Goal: Contribute content: Add original content to the website for others to see

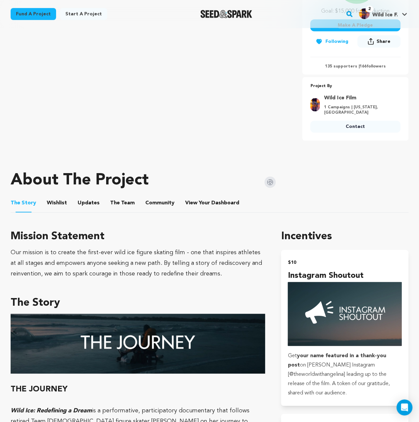
scroll to position [66, 0]
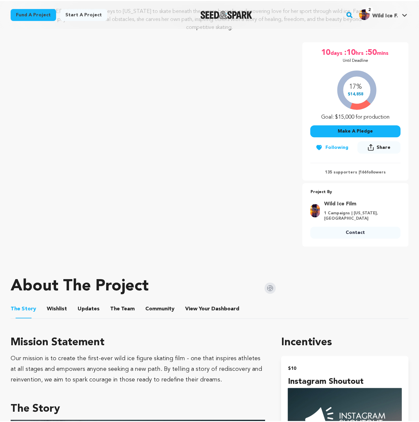
scroll to position [66, 0]
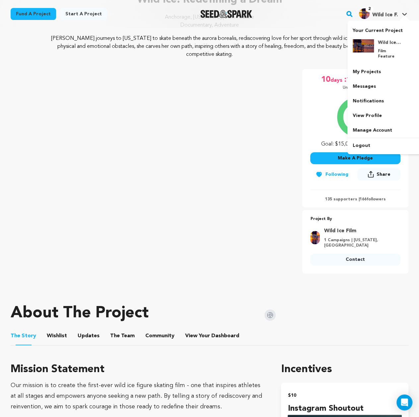
click at [390, 22] on div "Your Current Project Wild Ice: Redefining a Dream Film Feature" at bounding box center [385, 87] width 74 height 133
click at [364, 80] on link "Messages" at bounding box center [385, 86] width 74 height 15
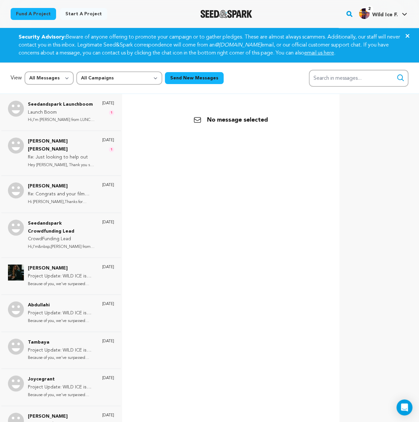
click at [176, 201] on div "Back No message selected" at bounding box center [230, 305] width 207 height 422
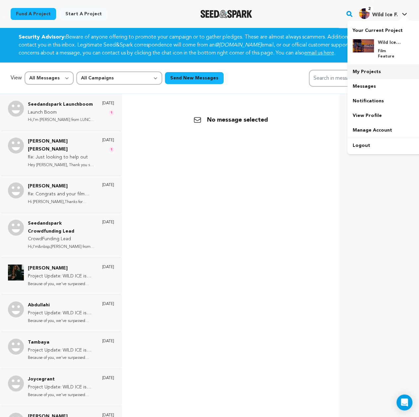
click at [365, 67] on link "My Projects" at bounding box center [385, 71] width 74 height 15
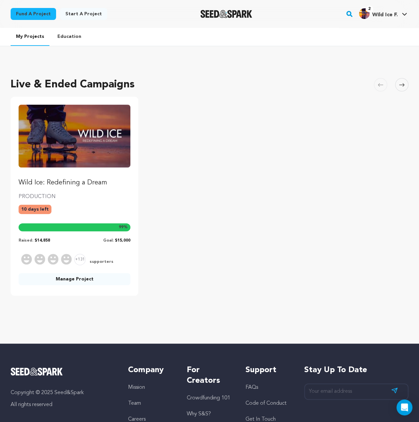
click at [59, 280] on link "Manage Project" at bounding box center [75, 279] width 112 height 12
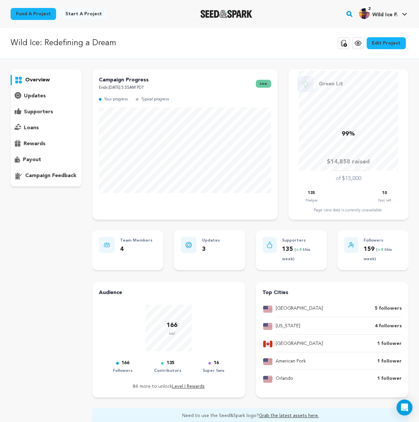
click at [46, 97] on div "updates" at bounding box center [46, 96] width 71 height 11
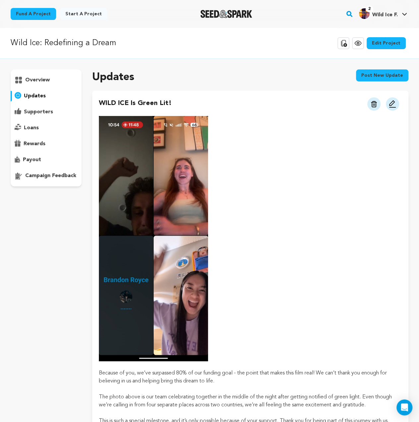
click at [363, 75] on button "Post new update" at bounding box center [382, 75] width 52 height 12
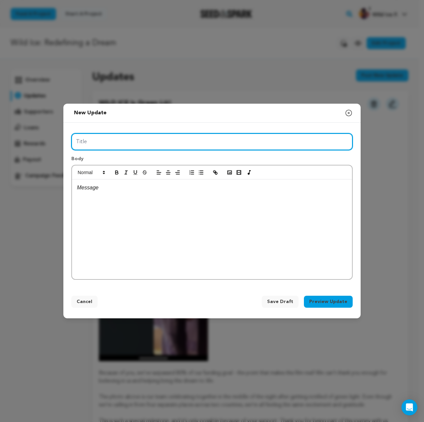
click at [134, 146] on input "Title" at bounding box center [212, 141] width 282 height 17
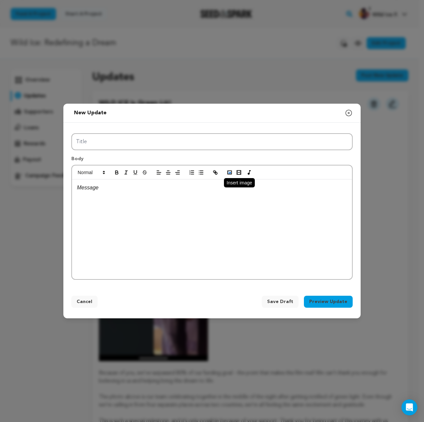
click at [229, 176] on button "button" at bounding box center [229, 172] width 9 height 8
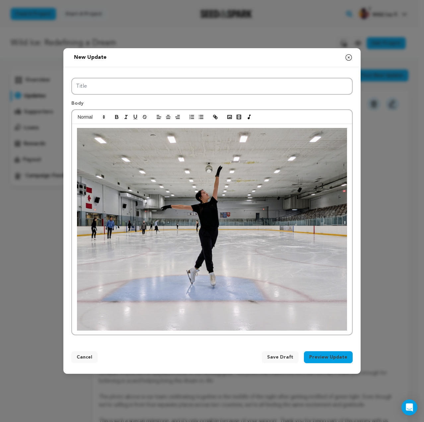
click at [349, 328] on div at bounding box center [212, 229] width 280 height 211
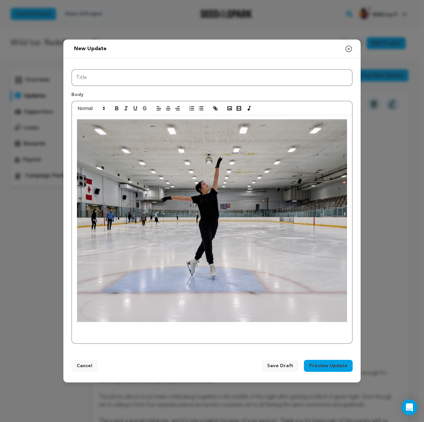
click at [118, 334] on p at bounding box center [212, 334] width 270 height 9
click at [78, 335] on p "Angelina is back on the ice, training full time in preparation for wild ice sea…" at bounding box center [212, 334] width 270 height 9
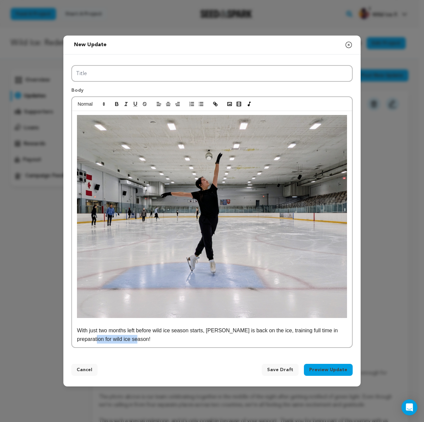
drag, startPoint x: 142, startPoint y: 342, endPoint x: 79, endPoint y: 339, distance: 63.5
click at [79, 339] on p "With just two months left before wild ice season starts, Angelina is back on th…" at bounding box center [212, 334] width 270 height 17
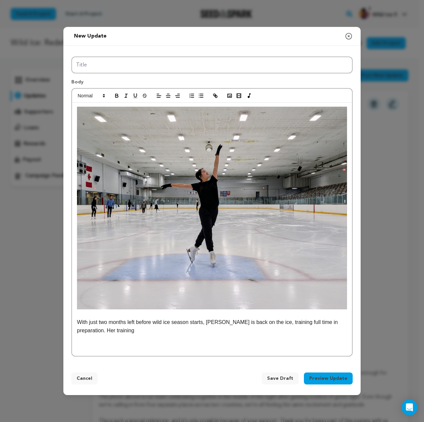
click at [173, 351] on p at bounding box center [212, 347] width 270 height 9
click at [112, 346] on p at bounding box center [212, 347] width 270 height 9
click at [232, 97] on rect "button" at bounding box center [230, 95] width 4 height 3
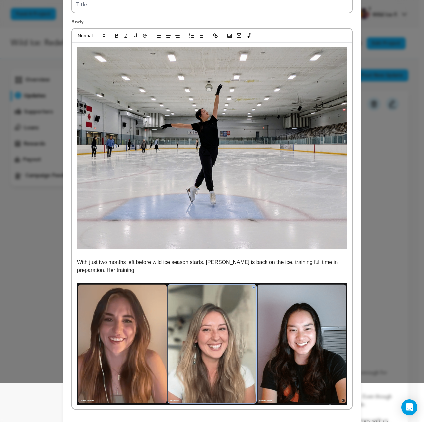
scroll to position [70, 0]
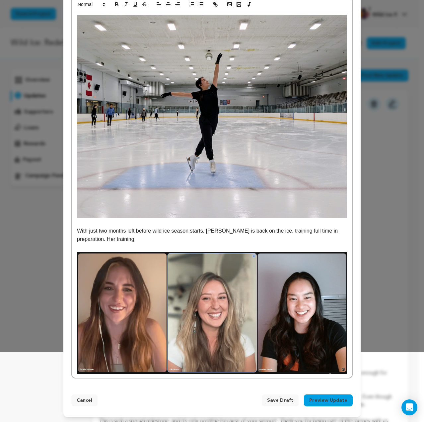
click at [175, 241] on p "With just two months left before wild ice season starts, Angelina is back on th…" at bounding box center [212, 234] width 270 height 17
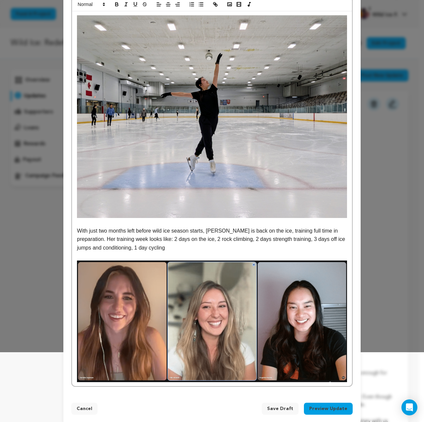
click at [161, 245] on p "With just two months left before wild ice season starts, Angelina is back on th…" at bounding box center [212, 239] width 270 height 26
click at [186, 243] on p "With just two months left before wild ice season starts, Angelina is back on th…" at bounding box center [212, 239] width 270 height 26
click at [187, 241] on p "With just two months left before wild ice season starts, Angelina is back on th…" at bounding box center [212, 239] width 270 height 26
click at [187, 246] on p "With just two months left before wild ice season starts, Angelina is back on th…" at bounding box center [212, 239] width 270 height 26
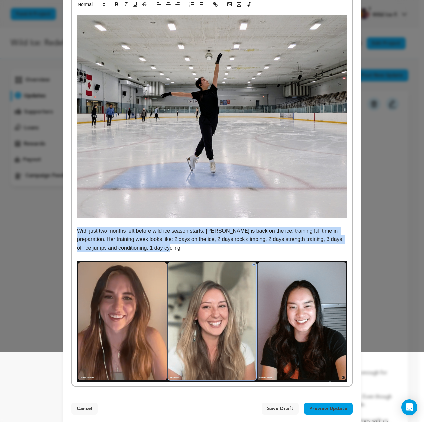
drag, startPoint x: 163, startPoint y: 246, endPoint x: 62, endPoint y: 227, distance: 102.4
click at [63, 227] on div "Title Body With just two months left before wild ice season starts, Angelina is…" at bounding box center [211, 175] width 297 height 440
copy p "With just two months left before wild ice season starts, Angelina is back on th…"
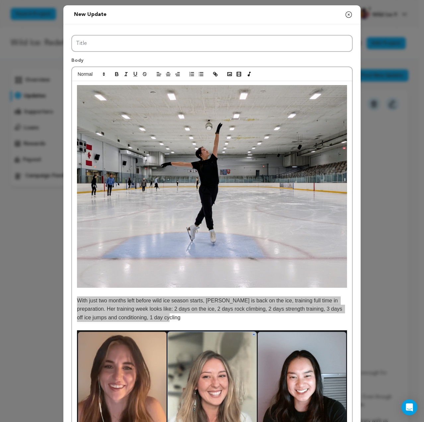
scroll to position [78, 0]
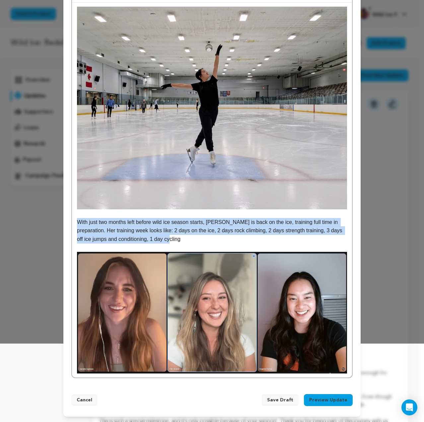
click at [158, 228] on p "With just two months left before wild ice season starts, Angelina is back on th…" at bounding box center [212, 231] width 270 height 26
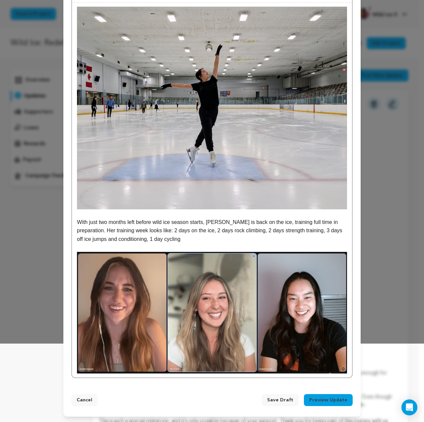
click at [345, 371] on div "With just two months left before wild ice season starts, Angelina is back on th…" at bounding box center [212, 190] width 280 height 375
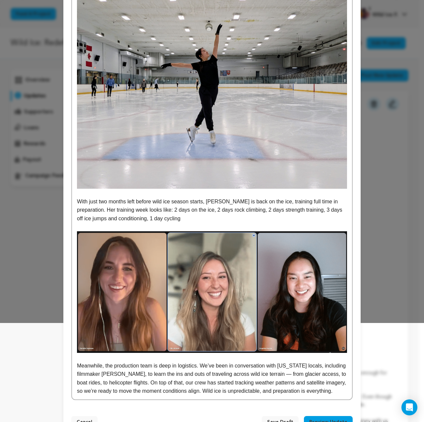
scroll to position [121, 0]
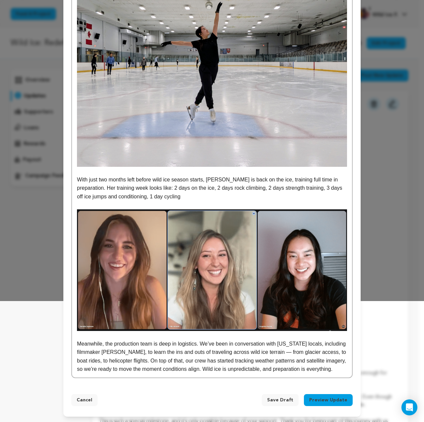
click at [153, 345] on p "Meanwhile, the production team is deep in logistics. We’ve been in conversation…" at bounding box center [212, 356] width 270 height 34
click at [138, 343] on p "Meanwhile, the production team is deep in logistics. We’ve been in conversation…" at bounding box center [212, 356] width 270 height 34
drag, startPoint x: 137, startPoint y: 344, endPoint x: 113, endPoint y: 344, distance: 23.9
click at [113, 344] on p "Meanwhile, the production team is deep in logistics. We’ve been in conversation…" at bounding box center [212, 356] width 270 height 34
click at [262, 341] on p "Meanwhile, the team is deep in logistics. We’ve been in conversation with Alask…" at bounding box center [212, 356] width 270 height 34
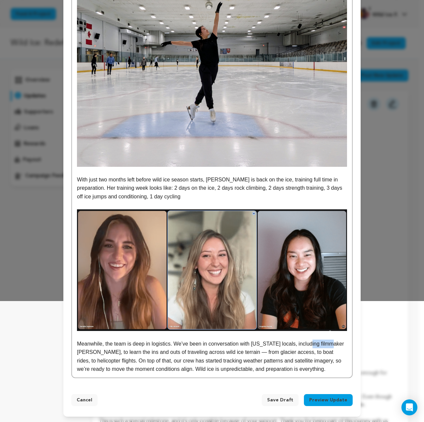
drag, startPoint x: 303, startPoint y: 345, endPoint x: 327, endPoint y: 343, distance: 24.0
click at [327, 343] on p "Meanwhile, the team is deep in logistics. We’ve been in conversation with Alask…" at bounding box center [212, 356] width 270 height 34
click at [311, 346] on p "Meanwhile, the team is deep in logistics. We’ve been in conversation with Alask…" at bounding box center [212, 356] width 270 height 34
click at [299, 349] on p "Meanwhile, the team is deep in logistics. We’ve been in conversation with Alask…" at bounding box center [212, 356] width 270 height 34
click at [106, 355] on p "Meanwhile, the team is deep in logistics. We’ve been in conversation with Alask…" at bounding box center [212, 356] width 270 height 34
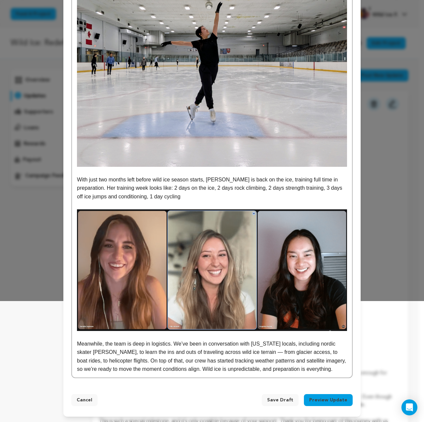
click at [120, 354] on p "Meanwhile, the team is deep in logistics. We’ve been in conversation with Alask…" at bounding box center [212, 356] width 270 height 34
click at [152, 353] on p "Meanwhile, the team is deep in logistics. We’ve been in conversation with Alask…" at bounding box center [212, 356] width 270 height 34
drag, startPoint x: 238, startPoint y: 353, endPoint x: 234, endPoint y: 353, distance: 4.0
click at [234, 353] on p "Meanwhile, the team is deep in logistics. We’ve been in conversation with Alask…" at bounding box center [212, 356] width 270 height 34
drag, startPoint x: 197, startPoint y: 353, endPoint x: 214, endPoint y: 352, distance: 17.3
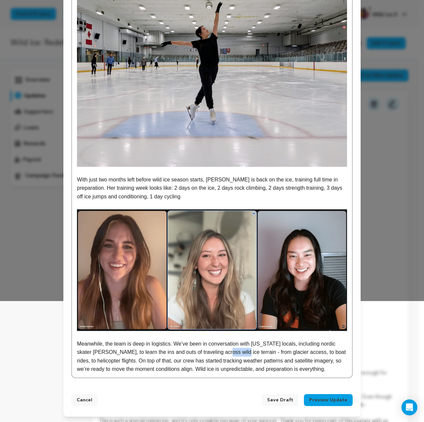
click at [214, 352] on p "Meanwhile, the team is deep in logistics. We’ve been in conversation with Alask…" at bounding box center [212, 356] width 270 height 34
click at [210, 359] on p "Meanwhile, the team is deep in logistics. We’ve been in conversation with Alask…" at bounding box center [212, 356] width 270 height 34
click at [247, 349] on p "Meanwhile, the team is deep in logistics. We’ve been in conversation with Alask…" at bounding box center [212, 356] width 270 height 34
click at [229, 354] on p "Meanwhile, the team is deep in logistics. We’ve been in conversation with Alask…" at bounding box center [212, 356] width 270 height 34
click at [309, 369] on p "Meanwhile, the team is deep in logistics. We’ve been in conversation with Alask…" at bounding box center [212, 356] width 270 height 34
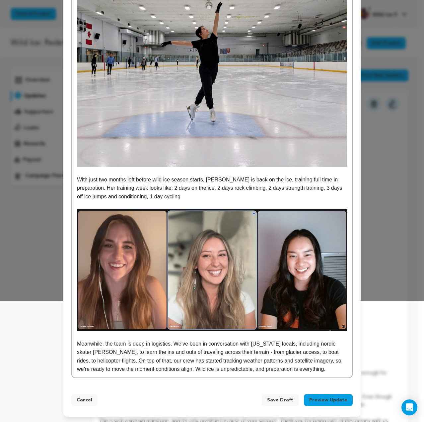
click at [309, 369] on p "Meanwhile, the team is deep in logistics. We’ve been in conversation with Alask…" at bounding box center [212, 356] width 270 height 34
click at [278, 353] on p "Meanwhile, the team is deep in logistics. We’ve been in conversation with Alask…" at bounding box center [212, 356] width 270 height 34
click at [294, 355] on p "Meanwhile, the team is deep in logistics. We’ve been in conversation with Alask…" at bounding box center [212, 356] width 270 height 34
click at [105, 362] on p "Meanwhile, the team is deep in logistics. We’ve been in conversation with Alask…" at bounding box center [212, 356] width 270 height 34
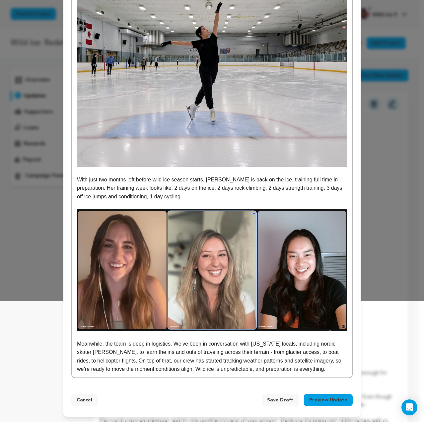
click at [134, 362] on p "Meanwhile, the team is deep in logistics. We’ve been in conversation with Alask…" at bounding box center [212, 356] width 270 height 34
click at [127, 361] on p "Meanwhile, the team is deep in logistics. We’ve been in conversation with Alask…" at bounding box center [212, 356] width 270 height 34
click at [280, 371] on p "Meanwhile, the team is deep in logistics. We’ve been in conversation with Alask…" at bounding box center [212, 356] width 270 height 34
click at [92, 360] on p "Meanwhile, the team is deep in logistics. We’ve been in conversation with Alask…" at bounding box center [212, 356] width 270 height 34
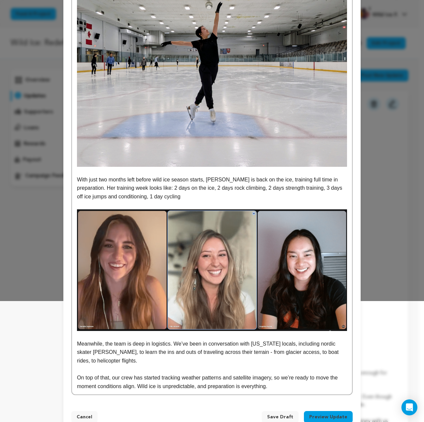
scroll to position [138, 0]
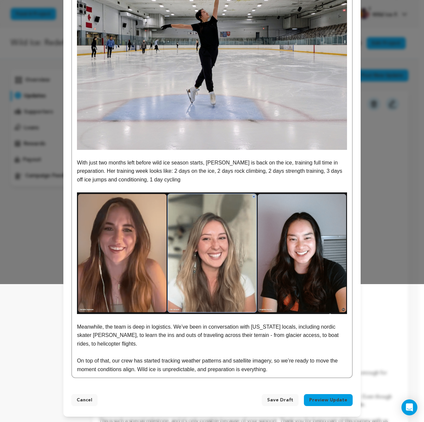
click at [272, 368] on p "On top of that, our crew has started tracking weather patterns and satellite im…" at bounding box center [212, 364] width 270 height 17
click at [271, 369] on p "On top of that, our crew has started tracking weather patterns and satellite im…" at bounding box center [212, 364] width 270 height 17
click at [272, 369] on p "On top of that, our crew has started tracking weather patterns and satellite im…" at bounding box center [212, 364] width 270 height 17
click at [193, 371] on p "On top of that, our crew has started tracking weather patterns and satellite im…" at bounding box center [212, 364] width 270 height 17
click at [194, 371] on p "On top of that, our crew has started tracking weather patterns and satellite im…" at bounding box center [212, 364] width 270 height 17
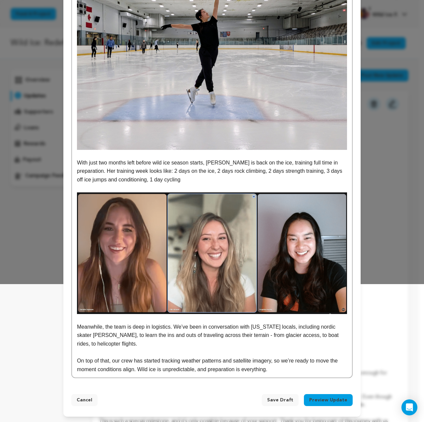
click at [293, 371] on p "On top of that, our crew has started tracking weather patterns and satellite im…" at bounding box center [212, 364] width 270 height 17
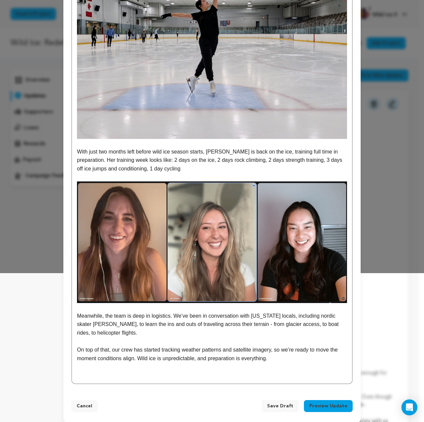
scroll to position [155, 0]
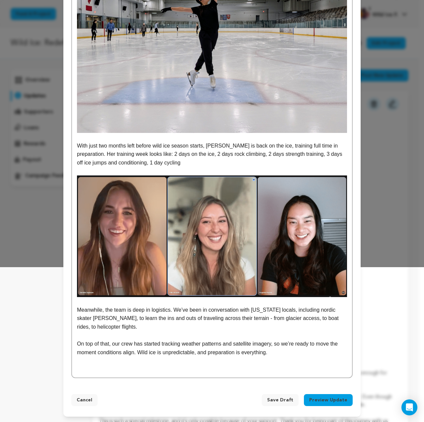
click at [139, 371] on p at bounding box center [212, 369] width 270 height 9
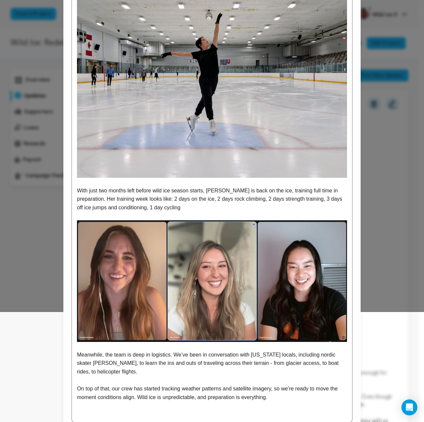
scroll to position [55, 0]
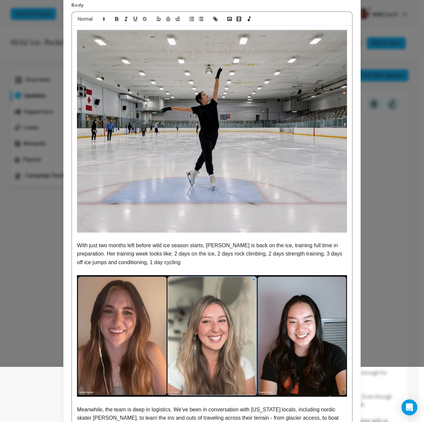
click at [177, 262] on p "With just two months left before wild ice season starts, Angelina is back on th…" at bounding box center [212, 254] width 270 height 26
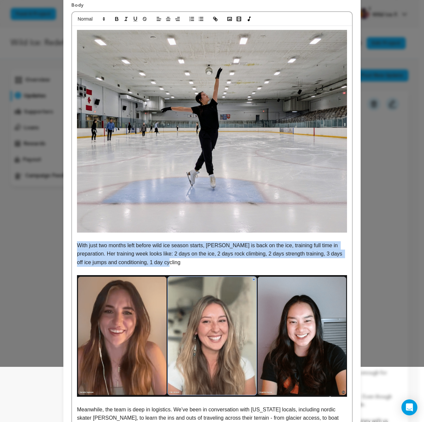
drag, startPoint x: 159, startPoint y: 261, endPoint x: 76, endPoint y: 247, distance: 84.9
click at [77, 247] on p "With just two months left before wild ice season starts, Angelina is back on th…" at bounding box center [212, 254] width 270 height 26
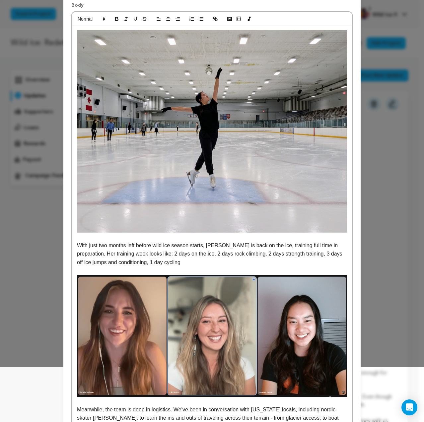
scroll to position [0, 0]
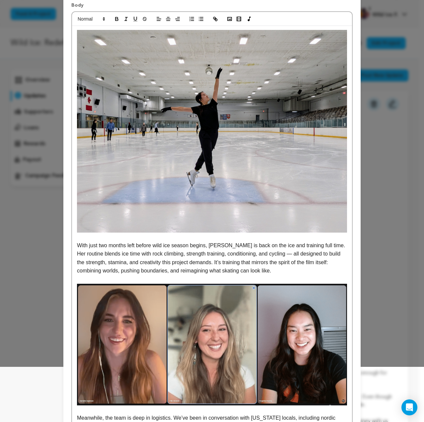
click at [179, 251] on p "With just two months left before wild ice season begins, Angelina is back on th…" at bounding box center [212, 258] width 270 height 34
click at [269, 249] on p "With just two months left before wild ice season begins, Angelina is back on th…" at bounding box center [212, 258] width 270 height 34
click at [303, 249] on p "With just two months left before wild ice season begins, Angelina is back on th…" at bounding box center [212, 258] width 270 height 34
click at [301, 247] on p "With just two months left before wild ice season begins, Angelina is back on th…" at bounding box center [212, 258] width 270 height 34
click at [284, 255] on p "With just two months left before wild ice season begins, Angelina is back on th…" at bounding box center [212, 258] width 270 height 34
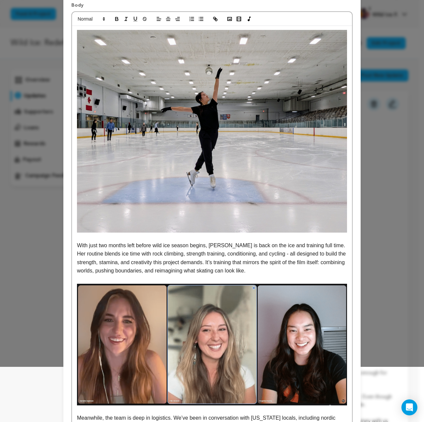
click at [199, 261] on p "With just two months left before wild ice season begins, Angelina is back on th…" at bounding box center [212, 258] width 270 height 34
drag, startPoint x: 176, startPoint y: 256, endPoint x: 141, endPoint y: 255, distance: 34.5
click at [141, 255] on p "With just two months left before wild ice season begins, Angelina is back on th…" at bounding box center [212, 258] width 270 height 34
click at [215, 254] on p "With just two months left before wild ice season begins, Angelina is back on th…" at bounding box center [212, 258] width 270 height 34
click at [184, 255] on p "With just two months left before wild ice season begins, Angelina is back on th…" at bounding box center [212, 258] width 270 height 34
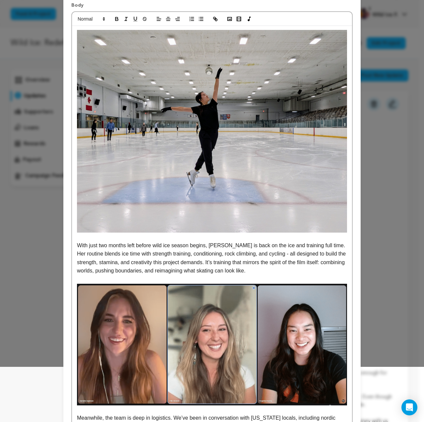
click at [277, 272] on p "With just two months left before wild ice season begins, Angelina is back on th…" at bounding box center [212, 258] width 270 height 34
click at [276, 271] on p "With just two months left before wild ice season begins, Angelina is back on th…" at bounding box center [212, 258] width 270 height 34
click at [264, 271] on p "With just two months left before wild ice season begins, Angelina is back on th…" at bounding box center [212, 258] width 270 height 34
click at [275, 271] on p "With just two months left before wild ice season begins, Angelina is back on th…" at bounding box center [212, 258] width 270 height 34
click at [258, 276] on p at bounding box center [212, 279] width 270 height 9
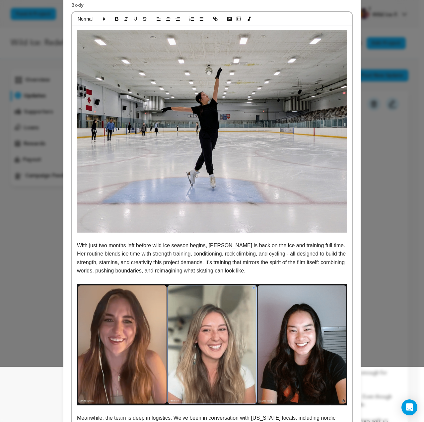
click at [282, 274] on p "With just two months left before wild ice season begins, Angelina is back on th…" at bounding box center [212, 258] width 270 height 34
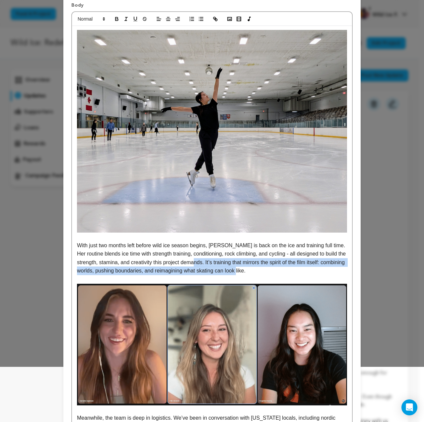
drag, startPoint x: 282, startPoint y: 271, endPoint x: 203, endPoint y: 265, distance: 78.9
click at [203, 265] on p "With just two months left before wild ice season begins, Angelina is back on th…" at bounding box center [212, 258] width 270 height 34
drag, startPoint x: 203, startPoint y: 263, endPoint x: 190, endPoint y: 270, distance: 14.7
click at [190, 270] on p "With just two months left before wild ice season begins, Angelina is back on th…" at bounding box center [212, 258] width 270 height 34
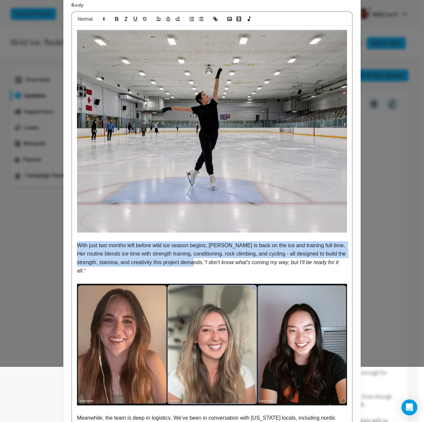
click at [188, 272] on p "With just two months left before wild ice season begins, Angelina is back on th…" at bounding box center [212, 258] width 270 height 34
click at [188, 273] on p "With just two months left before wild ice season begins, Angelina is back on th…" at bounding box center [212, 258] width 270 height 34
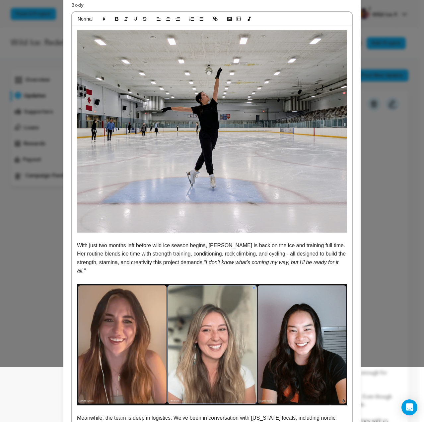
click at [203, 262] on em ""I don't know what's coming my way, but I'll be ready for it all."" at bounding box center [208, 266] width 263 height 14
click at [203, 269] on p "With just two months left before wild ice season begins, Angelina is back on th…" at bounding box center [212, 258] width 270 height 34
click at [203, 263] on em ""I don't know what's coming my way, but I'll be ready for it all."" at bounding box center [208, 266] width 263 height 14
drag, startPoint x: 203, startPoint y: 263, endPoint x: 213, endPoint y: 270, distance: 12.7
click at [213, 270] on p "With just two months left before wild ice season begins, Angelina is back on th…" at bounding box center [212, 258] width 270 height 34
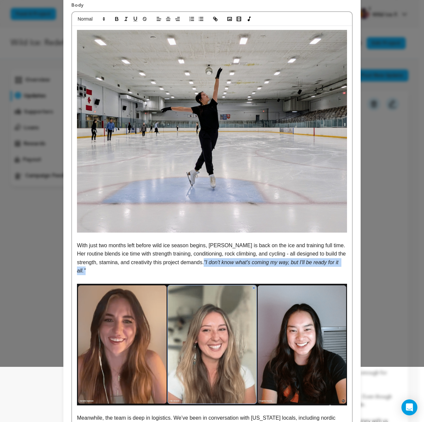
copy em ""I don't know what's coming my way, but I'll be ready for it all.""
click at [195, 270] on p "With just two months left before wild ice season begins, Angelina is back on th…" at bounding box center [212, 258] width 270 height 34
drag, startPoint x: 202, startPoint y: 263, endPoint x: 204, endPoint y: 266, distance: 3.9
click at [202, 263] on em ""I don't know what's coming my way, but I'll be ready for it all."" at bounding box center [208, 266] width 263 height 14
click at [239, 271] on p "With just two months left before wild ice season begins, Angelina is back on th…" at bounding box center [212, 258] width 270 height 34
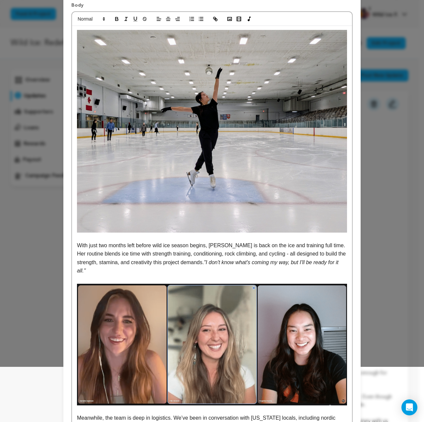
click at [297, 263] on em ""I don't know what's coming my way, but I'll be ready for it all."" at bounding box center [208, 266] width 263 height 14
click at [277, 267] on p "With just two months left before wild ice season begins, Angelina is back on th…" at bounding box center [212, 258] width 270 height 34
click at [216, 273] on p "With just two months left before wild ice season begins, Angelina is back on th…" at bounding box center [212, 258] width 270 height 34
drag, startPoint x: 208, startPoint y: 263, endPoint x: 232, endPoint y: 263, distance: 23.9
click at [232, 263] on em ""I don't know what's coming my way, but with all this training, I'll be ready f…" at bounding box center [212, 266] width 271 height 14
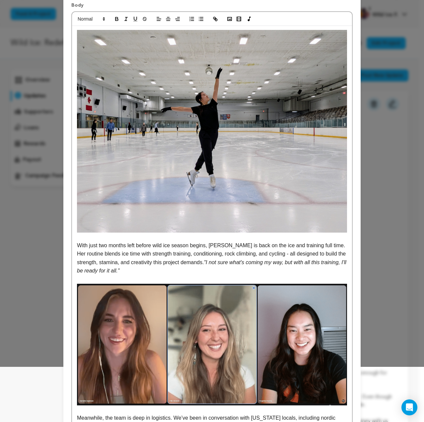
click at [205, 263] on em ""I not sure what's coming my way, but with all this training, I'll be ready for…" at bounding box center [212, 266] width 271 height 14
click at [230, 268] on p "With just two months left before wild ice season begins, Angelina is back on th…" at bounding box center [212, 258] width 270 height 34
click at [225, 269] on p "With just two months left before wild ice season begins, Angelina is back on th…" at bounding box center [212, 258] width 270 height 34
click at [203, 263] on em ""I'm not sure what's coming my way, but with all this training, I'll be ready f…" at bounding box center [212, 266] width 270 height 14
click at [208, 269] on p "With just two months left before wild ice season begins, Angelina is back on th…" at bounding box center [212, 258] width 270 height 34
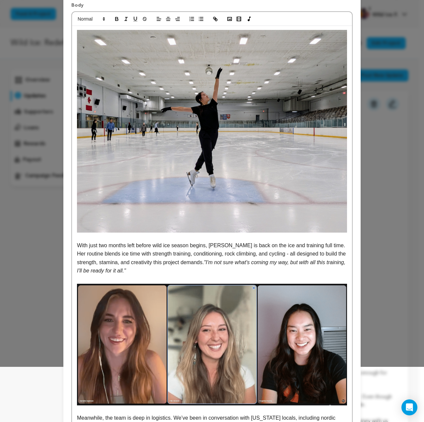
click at [203, 262] on em ""I'm not sure what's coming my way, but with all this training, I'll be ready f…" at bounding box center [212, 266] width 270 height 14
click at [205, 270] on p "With just two months left before wild ice season begins, Angelina is back on th…" at bounding box center [212, 258] width 270 height 34
click at [129, 269] on em ""I'm not sure what's coming my way, but with all this training, I'll be ready f…" at bounding box center [212, 266] width 270 height 14
click at [151, 247] on p "With just two months left before wild ice season begins, Angelina is back on th…" at bounding box center [212, 258] width 270 height 34
click at [175, 274] on p "With just two months left before wild ice season begins, Angelina is back on th…" at bounding box center [212, 258] width 270 height 34
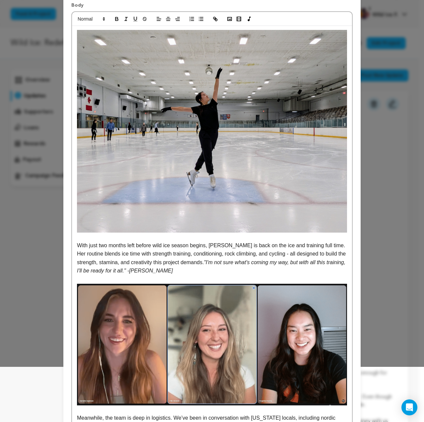
click at [175, 274] on p "With just two months left before wild ice season begins, Angelina is back on th…" at bounding box center [212, 258] width 270 height 34
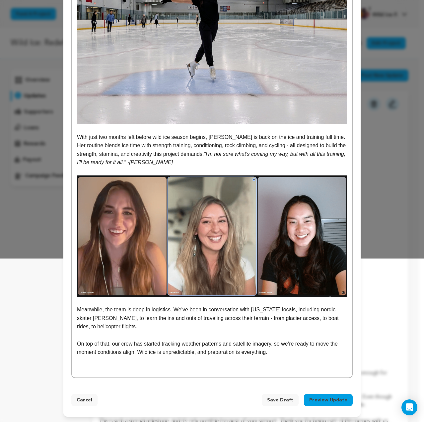
click at [137, 330] on p "Meanwhile, the team is deep in logistics. We’ve been in conversation with Alask…" at bounding box center [212, 318] width 270 height 26
click at [137, 327] on p "Meanwhile, the team is deep in logistics. We’ve been in conversation with Alask…" at bounding box center [212, 318] width 270 height 26
click at [138, 335] on p at bounding box center [212, 335] width 270 height 9
click at [270, 354] on p "On top of that, our crew has started tracking weather patterns and satellite im…" at bounding box center [212, 347] width 270 height 17
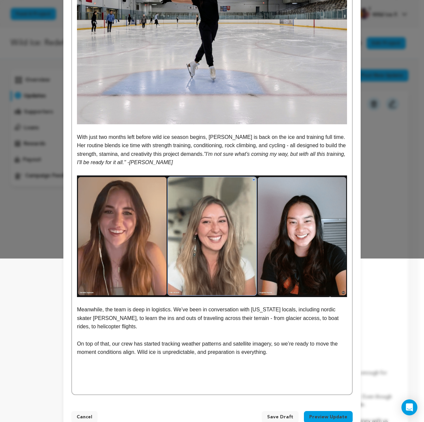
click at [98, 373] on p at bounding box center [212, 377] width 270 height 9
click at [97, 370] on p at bounding box center [212, 369] width 270 height 9
click at [96, 379] on p at bounding box center [212, 377] width 270 height 9
click at [149, 373] on p at bounding box center [212, 377] width 270 height 9
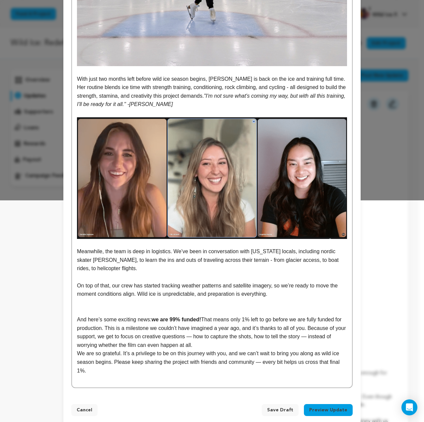
scroll to position [222, 0]
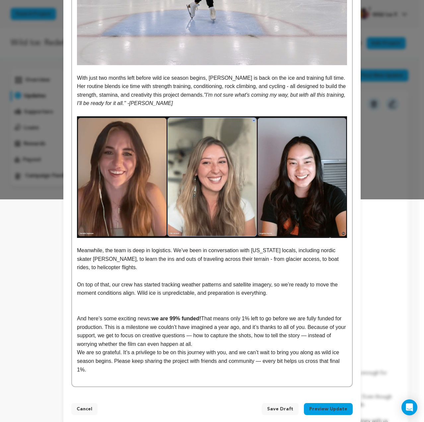
click at [99, 304] on p at bounding box center [212, 301] width 270 height 9
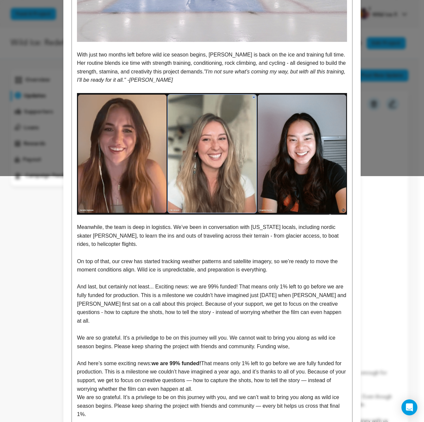
scroll to position [282, 0]
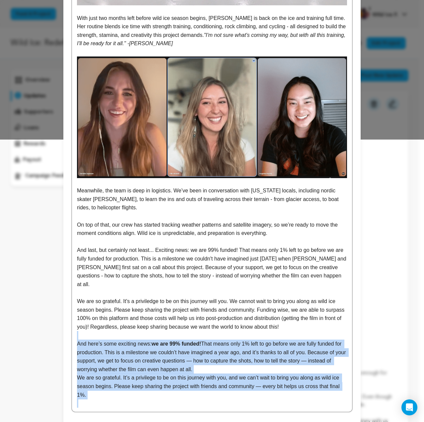
drag, startPoint x: 86, startPoint y: 326, endPoint x: 286, endPoint y: 398, distance: 212.6
click at [286, 398] on div "Title Body With just two months left before wild ice season begins, Angelina is…" at bounding box center [211, 81] width 297 height 678
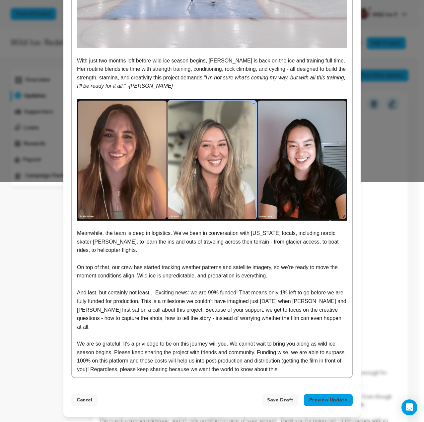
scroll to position [231, 0]
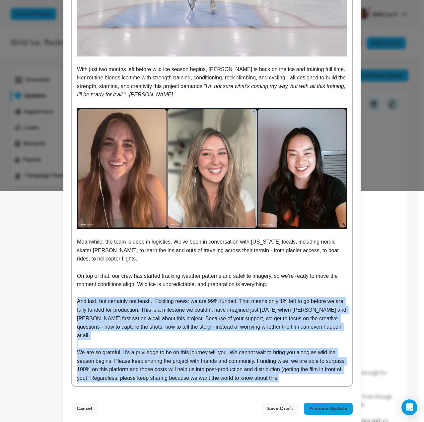
drag, startPoint x: 290, startPoint y: 371, endPoint x: 74, endPoint y: 303, distance: 226.6
click at [74, 303] on div "With just two months left before wild ice season begins, Angelina is back on th…" at bounding box center [212, 118] width 280 height 536
copy div "And last, but certainly not least... Exciting news: we are 99% funded! That mea…"
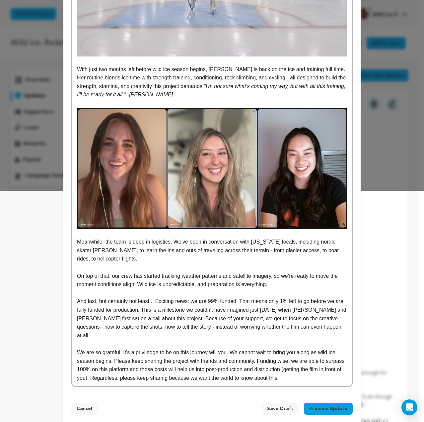
click at [236, 281] on p "On top of that, our crew has started tracking weather patterns and satellite im…" at bounding box center [212, 280] width 270 height 17
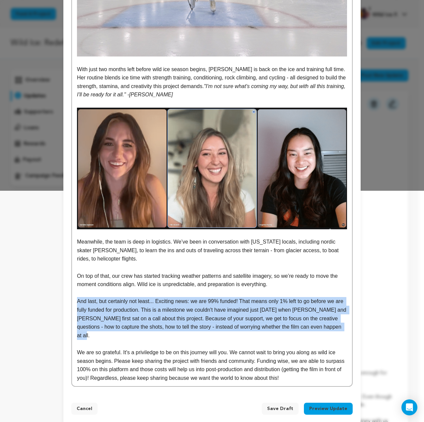
drag, startPoint x: 329, startPoint y: 328, endPoint x: 70, endPoint y: 300, distance: 260.0
click at [72, 300] on div "With just two months left before wild ice season begins, Angelina is back on th…" at bounding box center [212, 118] width 280 height 536
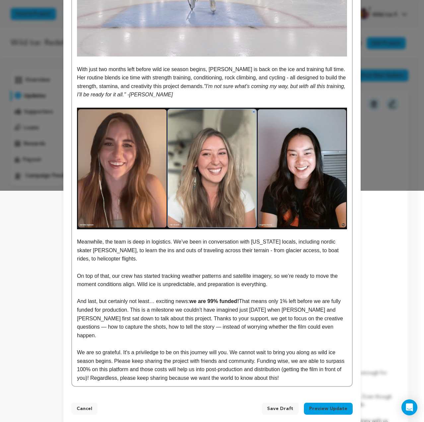
click at [236, 310] on p "And last, but certainly not least… exciting news: we are 99% funded! That means…" at bounding box center [212, 318] width 270 height 42
click at [185, 316] on p "And last, but certainly not least… exciting news: we are 99% funded! That means…" at bounding box center [212, 318] width 270 height 42
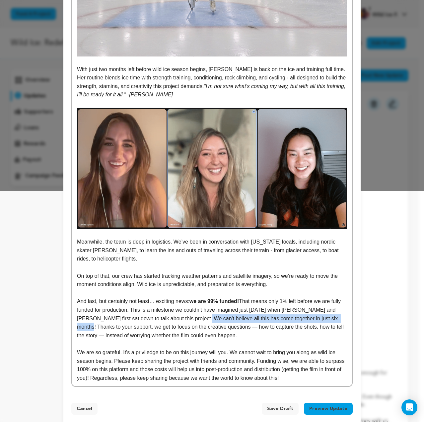
drag, startPoint x: 190, startPoint y: 317, endPoint x: 332, endPoint y: 316, distance: 142.4
click at [332, 316] on p "And last, but certainly not least… exciting news: we are 99% funded! That means…" at bounding box center [212, 318] width 270 height 42
click at [319, 326] on p "And last, but certainly not least… exciting news: we are 99% funded! That means…" at bounding box center [212, 318] width 270 height 42
click at [295, 335] on p "And last, but certainly not least… exciting news: we are 99% funded! That means…" at bounding box center [212, 318] width 270 height 42
click at [225, 338] on p "And last, but certainly not least… exciting news: we are 99% funded! That means…" at bounding box center [212, 318] width 270 height 42
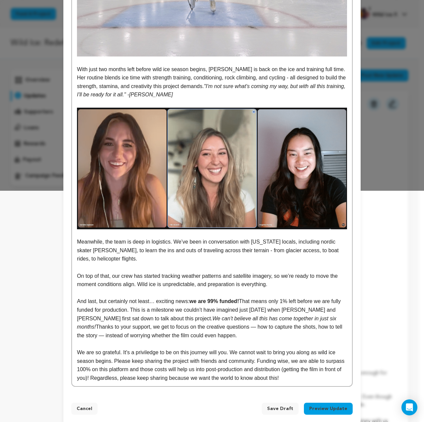
click at [235, 329] on p "And last, but certainly not least… exciting news: we are 99% funded! That means…" at bounding box center [212, 318] width 270 height 42
click at [80, 336] on p "And last, but certainly not least… exciting news: we are 99% funded! That means…" at bounding box center [212, 318] width 270 height 42
click at [250, 337] on p "And last, but certainly not least… exciting news: we are 99% funded! That means…" at bounding box center [212, 318] width 270 height 42
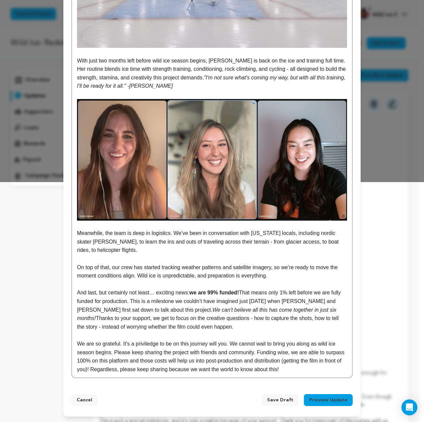
click at [135, 342] on p "We are so grateful. It's a priviledge to be on this journey will you. We cannot…" at bounding box center [212, 356] width 270 height 34
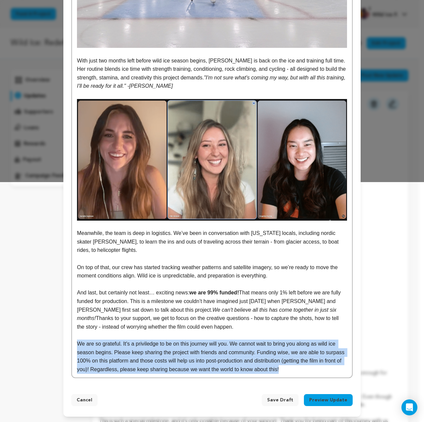
drag, startPoint x: 290, startPoint y: 369, endPoint x: 69, endPoint y: 343, distance: 222.9
click at [71, 343] on div "With just two months left before wild ice season begins, Angelina is back on th…" at bounding box center [212, 102] width 282 height 551
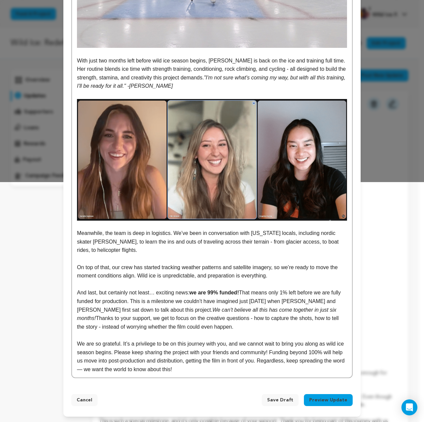
click at [184, 362] on p "We are so grateful. It’s a privilege to be on this journey with you, and we can…" at bounding box center [212, 356] width 270 height 34
click at [289, 362] on p "We are so grateful. It’s a privilege to be on this journey with you, and we can…" at bounding box center [212, 356] width 270 height 34
click at [276, 365] on p "We are so grateful. It’s a privilege to be on this journey with you, and we can…" at bounding box center [212, 356] width 270 height 34
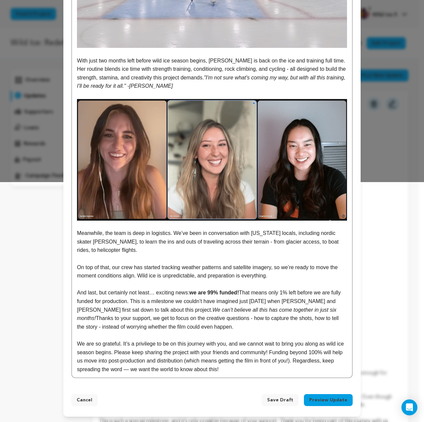
click at [127, 368] on p "We are so grateful. It’s a privilege to be on this journey with you, and we can…" at bounding box center [212, 356] width 270 height 34
click at [240, 371] on p "We are so grateful. It’s a privilege to be on this journey with you, and we can…" at bounding box center [212, 356] width 270 height 34
click at [323, 360] on p "We are so grateful. It’s a privilege to be on this journey with you, and we can…" at bounding box center [212, 356] width 270 height 34
click at [270, 373] on p "We are so grateful. It’s a privilege to be on this journey with you, and we can…" at bounding box center [212, 356] width 270 height 34
click at [275, 275] on p "On top of that, our crew has started tracking weather patterns and satellite im…" at bounding box center [212, 271] width 270 height 17
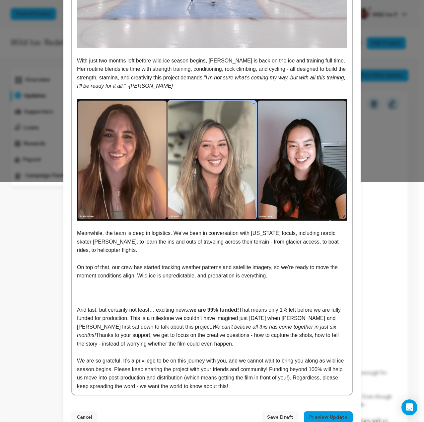
click at [112, 290] on p at bounding box center [212, 292] width 270 height 9
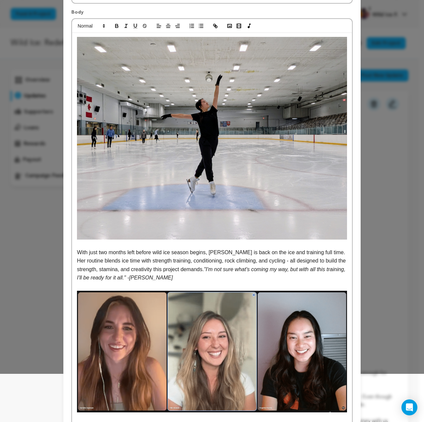
scroll to position [0, 0]
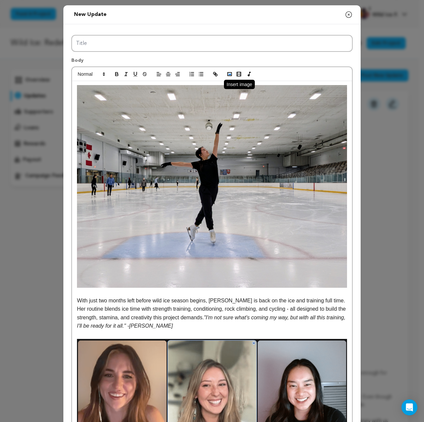
click at [228, 72] on rect "button" at bounding box center [230, 73] width 4 height 3
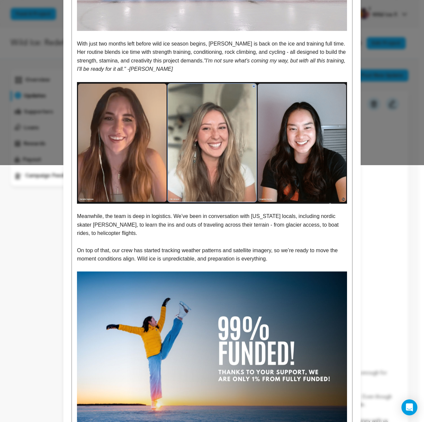
scroll to position [392, 0]
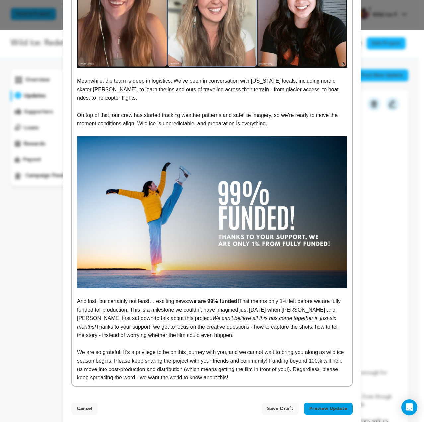
click at [124, 268] on img at bounding box center [212, 212] width 270 height 152
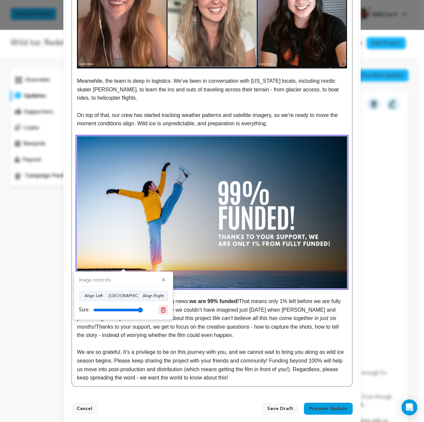
click at [162, 310] on icon at bounding box center [163, 309] width 5 height 5
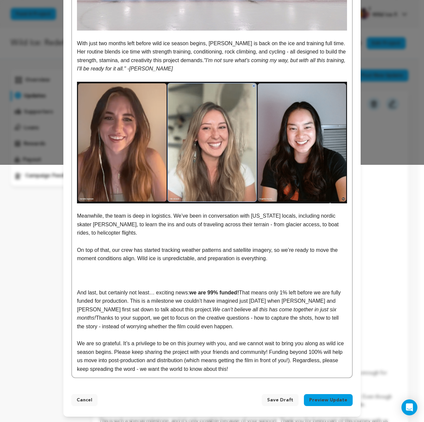
scroll to position [257, 0]
click at [122, 269] on p at bounding box center [212, 267] width 270 height 9
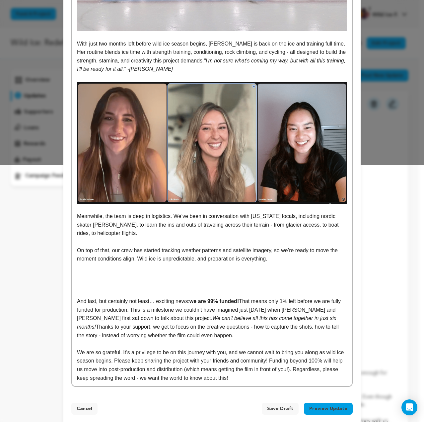
scroll to position [274, 0]
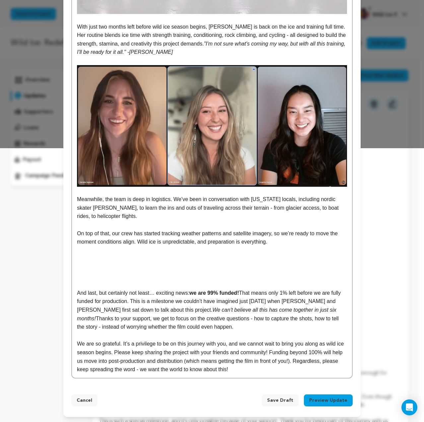
click at [124, 261] on p at bounding box center [212, 258] width 270 height 9
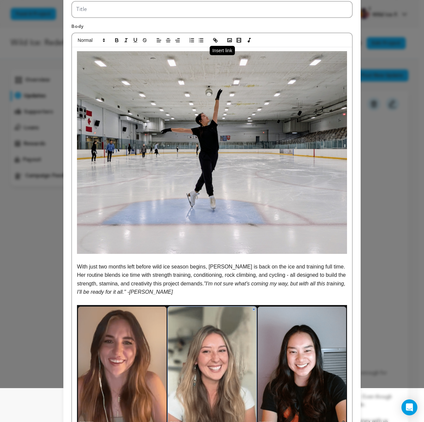
scroll to position [0, 0]
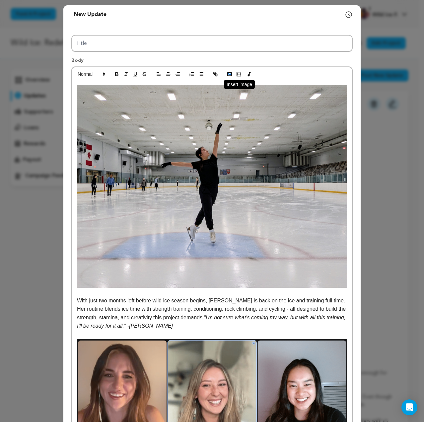
click at [228, 73] on icon "button" at bounding box center [230, 74] width 6 height 6
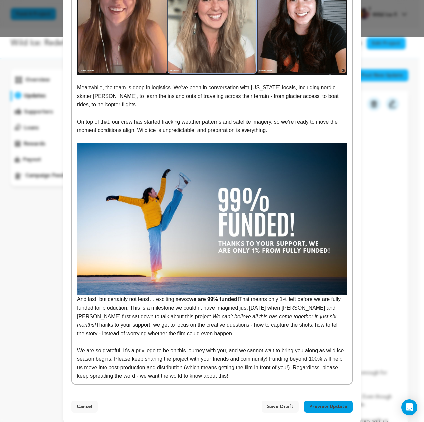
scroll to position [392, 0]
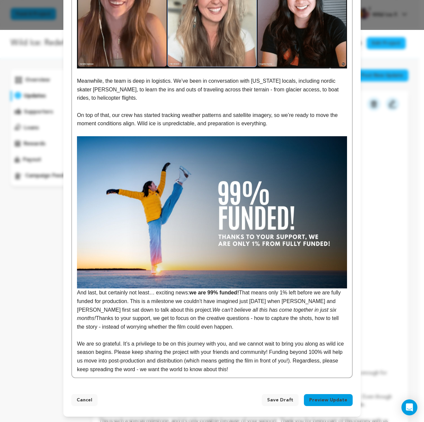
click at [74, 292] on div "With just two months left before wild ice season begins, Angelina is back on th…" at bounding box center [212, 33] width 280 height 688
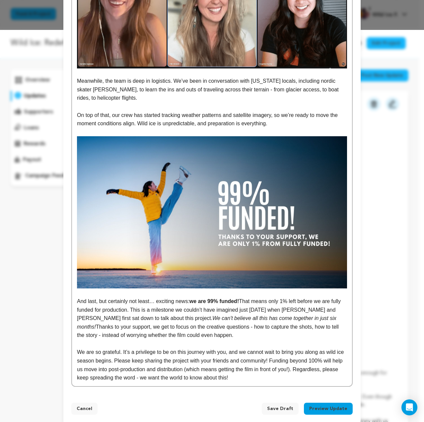
click at [100, 130] on p at bounding box center [212, 132] width 270 height 9
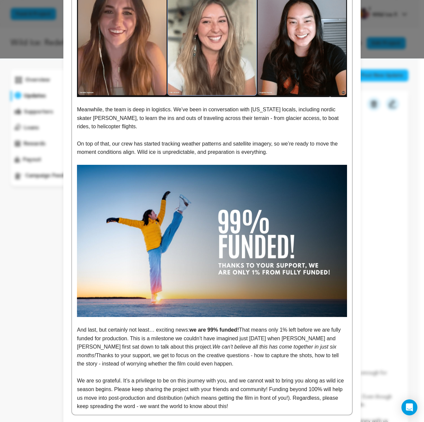
scroll to position [325, 0]
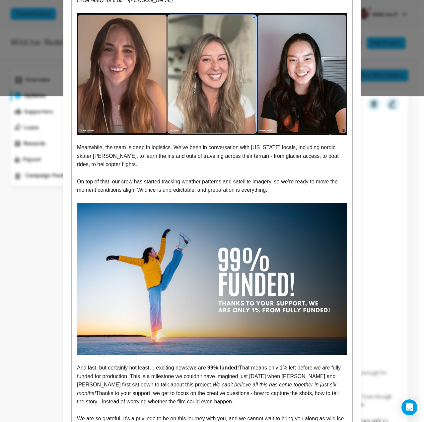
click at [282, 190] on p "On top of that, our crew has started tracking weather patterns and satellite im…" at bounding box center [212, 185] width 270 height 17
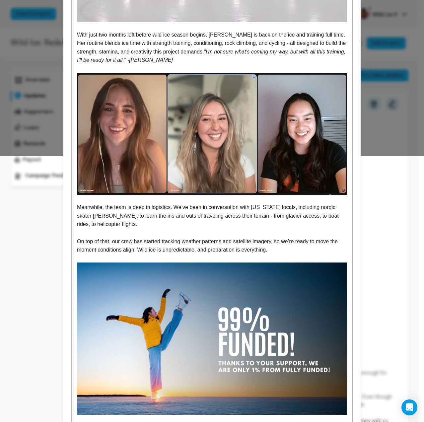
scroll to position [259, 0]
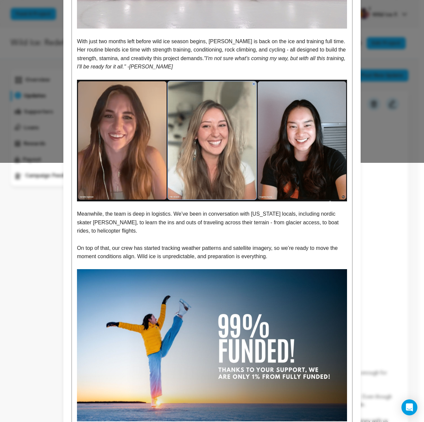
click at [77, 248] on p "On top of that, our crew has started tracking weather patterns and satellite im…" at bounding box center [212, 252] width 270 height 17
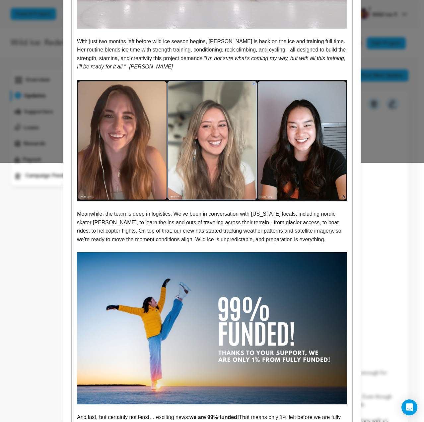
click at [295, 240] on p "Meanwhile, the team is deep in logistics. We’ve been in conversation with Alask…" at bounding box center [212, 226] width 270 height 34
click at [113, 223] on p "Meanwhile, the team is deep in logistics. We’ve been in conversation with Alask…" at bounding box center [212, 226] width 270 height 34
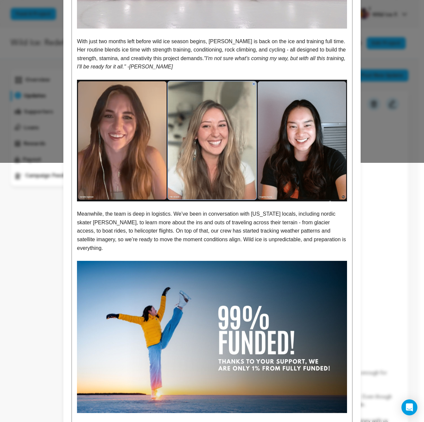
click at [183, 215] on p "Meanwhile, the team is deep in logistics. We’ve been in conversation with Alask…" at bounding box center [212, 230] width 270 height 42
click at [186, 220] on p "Meanwhile, the team is deep in logistics. We’ve been in conversation with Alask…" at bounding box center [212, 230] width 270 height 42
click at [217, 226] on p "Meanwhile, the team is deep in logistics. We’ve been in conversation with Alask…" at bounding box center [212, 230] width 270 height 42
click at [319, 242] on p "Meanwhile, the team is deep in logistics. We’ve been in conversation with Alask…" at bounding box center [212, 230] width 270 height 42
click at [236, 223] on p "Meanwhile, the team is deep in logistics. We’ve been in conversation with Alask…" at bounding box center [212, 230] width 270 height 42
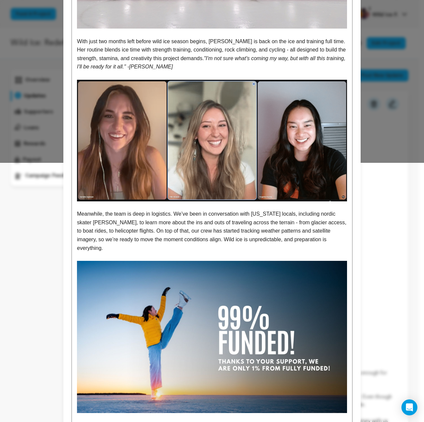
click at [320, 239] on p "Meanwhile, the team is deep in logistics. We’ve been in conversation with Alask…" at bounding box center [212, 230] width 270 height 42
click at [300, 223] on p "Meanwhile, the team is deep in logistics. We’ve been in conversation with Alask…" at bounding box center [212, 230] width 270 height 42
click at [318, 239] on p "Meanwhile, the team is deep in logistics. We’ve been in conversation with Alask…" at bounding box center [212, 230] width 270 height 42
click at [302, 224] on p "Meanwhile, the team is deep in logistics. We’ve been in conversation with Alask…" at bounding box center [212, 230] width 270 height 42
click at [300, 223] on p "Meanwhile, the team is deep in logistics. We’ve been in conversation with Alask…" at bounding box center [212, 230] width 270 height 42
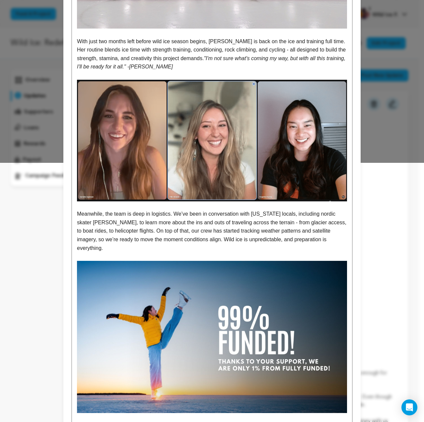
click at [317, 239] on p "Meanwhile, the team is deep in logistics. We’ve been in conversation with Alask…" at bounding box center [212, 230] width 270 height 42
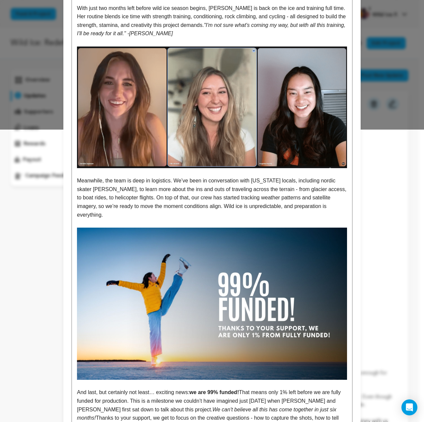
scroll to position [383, 0]
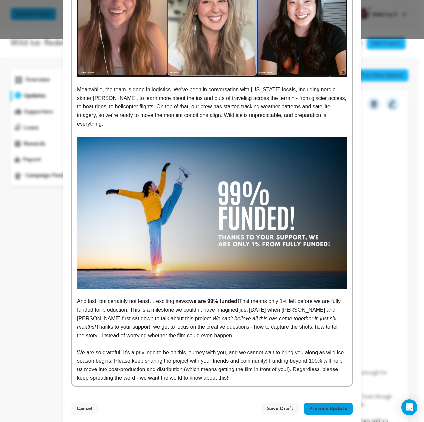
click at [224, 321] on p "And last, but certainly not least… exciting news: we are 99% funded! That means…" at bounding box center [212, 318] width 270 height 42
click at [224, 326] on p "And last, but certainly not least… exciting news: we are 99% funded! That means…" at bounding box center [212, 318] width 270 height 42
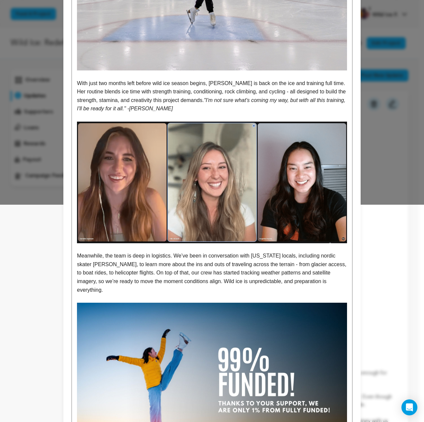
scroll to position [84, 0]
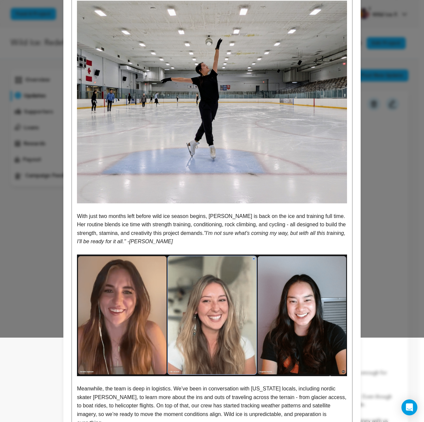
click at [175, 237] on p "With just two months left before wild ice season begins, Angelina is back on th…" at bounding box center [212, 229] width 270 height 34
drag, startPoint x: 206, startPoint y: 216, endPoint x: 269, endPoint y: 219, distance: 62.2
click at [269, 219] on p "With just two months left before wild ice season begins, Angelina is back on th…" at bounding box center [212, 229] width 270 height 34
click at [267, 228] on p "With just two months left before wild ice season begins, Angelina is back on th…" at bounding box center [212, 229] width 270 height 34
click at [265, 238] on p "With just two months left before wild ice season begins, Angelina is back on th…" at bounding box center [212, 229] width 270 height 34
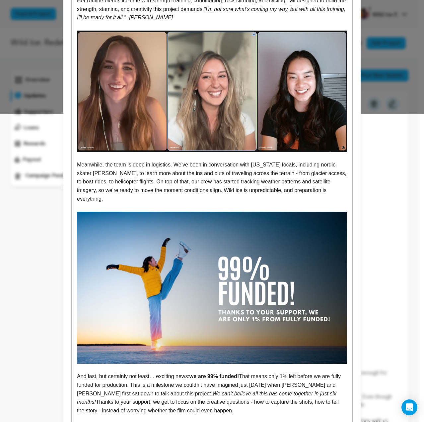
scroll to position [284, 0]
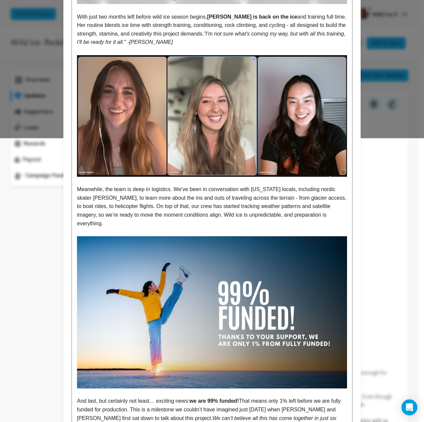
click at [248, 202] on p "Meanwhile, the team is deep in logistics. We’ve been in conversation with Alask…" at bounding box center [212, 206] width 270 height 42
drag, startPoint x: 103, startPoint y: 189, endPoint x: 167, endPoint y: 187, distance: 64.4
click at [167, 187] on p "Meanwhile, the team is deep in logistics. We’ve been in conversation with Alask…" at bounding box center [212, 206] width 270 height 42
click at [176, 204] on p "Meanwhile, the team is deep in logistics . We’ve been in conversation with Alas…" at bounding box center [212, 206] width 270 height 42
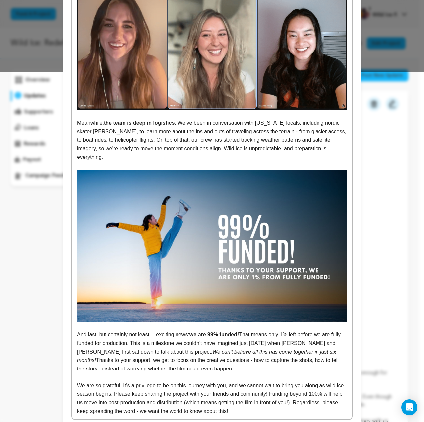
scroll to position [383, 0]
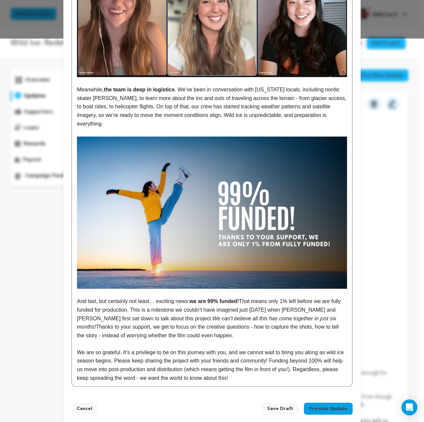
click at [224, 327] on p "And last, but certainly not least… exciting news: we are 99% funded! That means…" at bounding box center [212, 318] width 270 height 42
click at [224, 325] on p "And last, but certainly not least… exciting news: we are 99% funded! That means…" at bounding box center [212, 318] width 270 height 42
click at [245, 328] on p "And last, but certainly not least… exciting news: we are 99% funded! That means…" at bounding box center [212, 318] width 270 height 42
click at [254, 368] on p "We are so grateful. It’s a privilege to be on this journey with you, and we can…" at bounding box center [212, 365] width 270 height 34
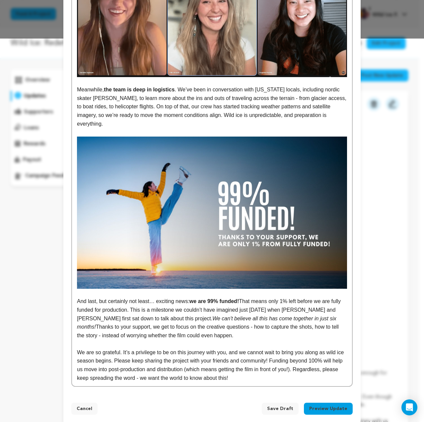
click at [254, 368] on p "We are so grateful. It’s a privilege to be on this journey with you, and we can…" at bounding box center [212, 365] width 270 height 34
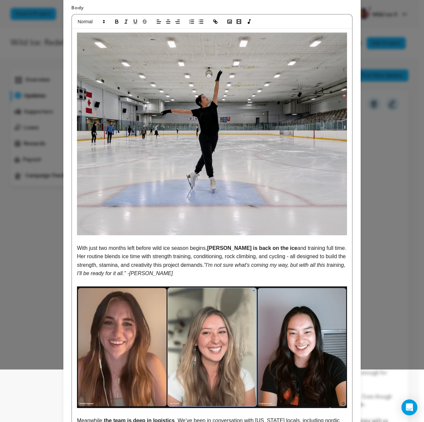
scroll to position [0, 0]
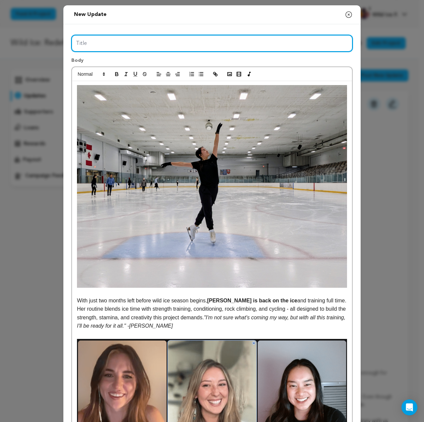
click at [122, 47] on input "Title" at bounding box center [212, 43] width 282 height 17
paste input "Wild Ice Update: Training, Logistics, and 99% Funded!"
click at [94, 45] on input "Wild Ice Update: Training, Logistics, and 99% Funded!" at bounding box center [212, 43] width 282 height 17
click at [267, 45] on input "Wild Ice Film Update: Training, Logistics, and 99% Funded!" at bounding box center [212, 43] width 282 height 17
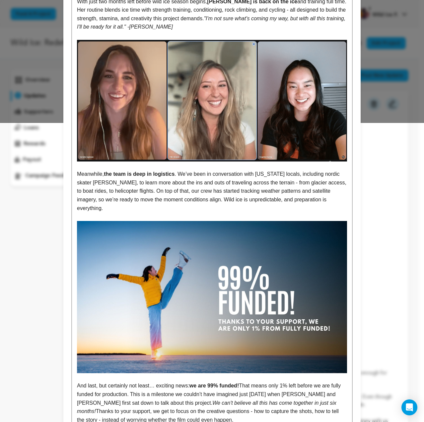
scroll to position [383, 0]
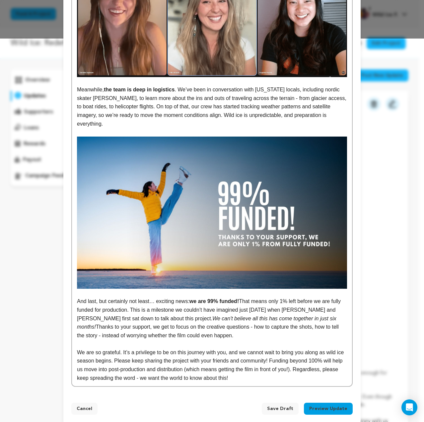
type input "Wild Ice Film Update: Training, Logistics, and 99% Funded!"
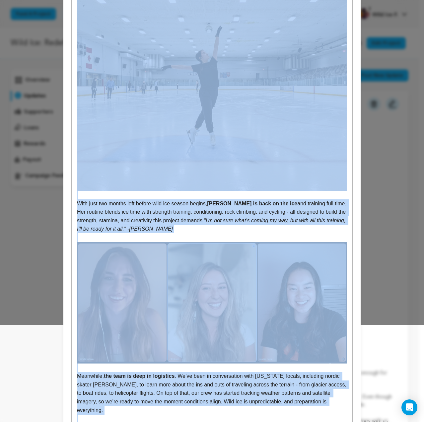
scroll to position [0, 0]
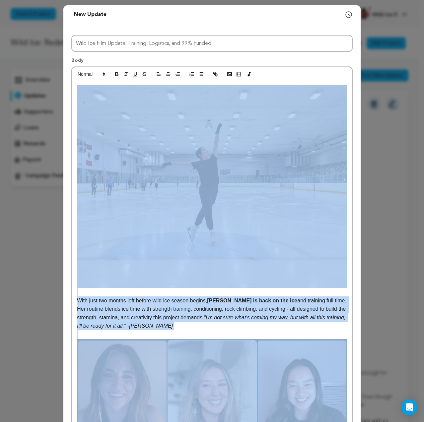
drag, startPoint x: 270, startPoint y: 372, endPoint x: 82, endPoint y: -10, distance: 425.8
copy div "With just two months left before wild ice season begins, Angelina is back on th…"
click at [155, 199] on img at bounding box center [212, 186] width 270 height 203
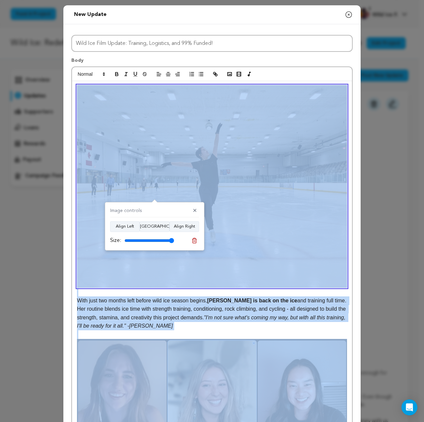
click at [167, 318] on p "With just two months left before wild ice season begins, Angelina is back on th…" at bounding box center [212, 313] width 270 height 34
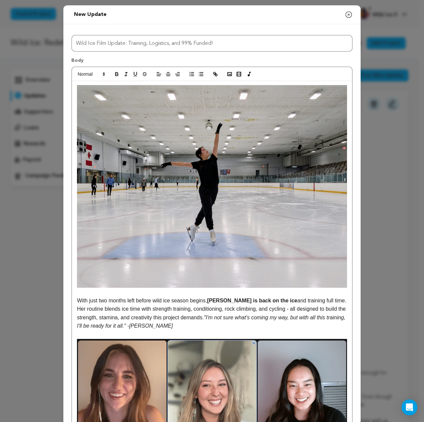
scroll to position [383, 0]
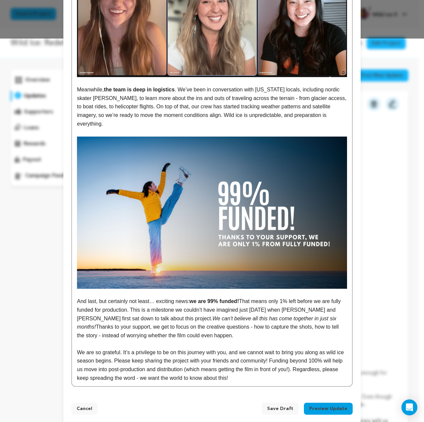
click at [248, 329] on p "And last, but certainly not least… exciting news: we are 99% funded! That means…" at bounding box center [212, 318] width 270 height 42
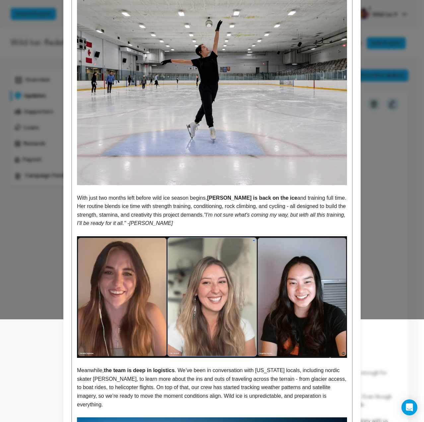
scroll to position [51, 0]
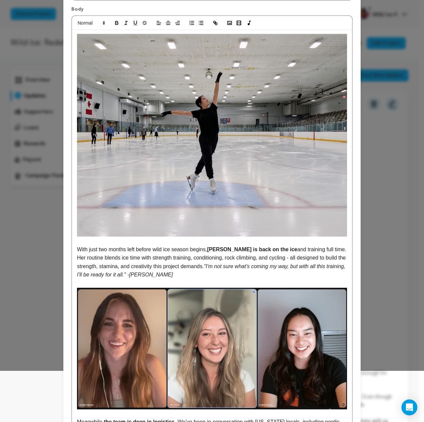
click at [201, 273] on p "With just two months left before wild ice season begins, Angelina is back on th…" at bounding box center [212, 262] width 270 height 34
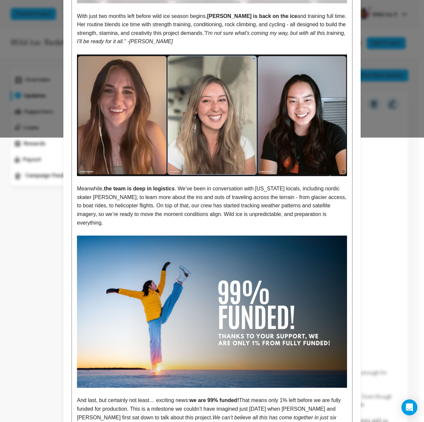
scroll to position [317, 0]
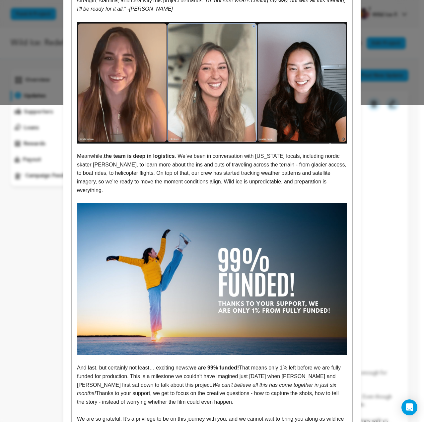
click at [173, 164] on p "Meanwhile, the team is deep in logistics . We’ve been in conversation with Alas…" at bounding box center [212, 173] width 270 height 42
click at [172, 180] on p "Meanwhile, the team is deep in logistics . We’ve been in conversation with Alas…" at bounding box center [212, 173] width 270 height 42
drag, startPoint x: 262, startPoint y: 166, endPoint x: 133, endPoint y: 171, distance: 128.9
click at [133, 171] on p "Meanwhile, the team is deep in logistics . We’ve been in conversation with Alas…" at bounding box center [212, 173] width 270 height 42
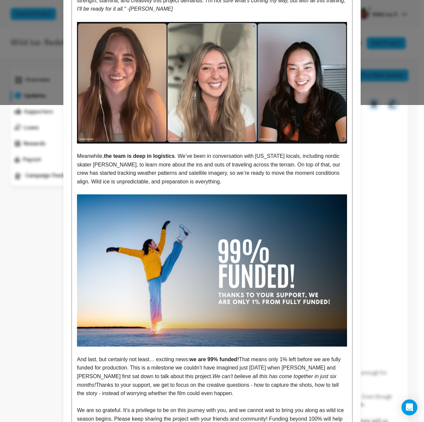
click at [212, 184] on p "Meanwhile, the team is deep in logistics . We’ve been in conversation with Alas…" at bounding box center [212, 169] width 270 height 34
click at [213, 187] on p at bounding box center [212, 190] width 270 height 9
click at [214, 184] on p "Meanwhile, the team is deep in logistics . We’ve been in conversation with Alas…" at bounding box center [212, 169] width 270 height 34
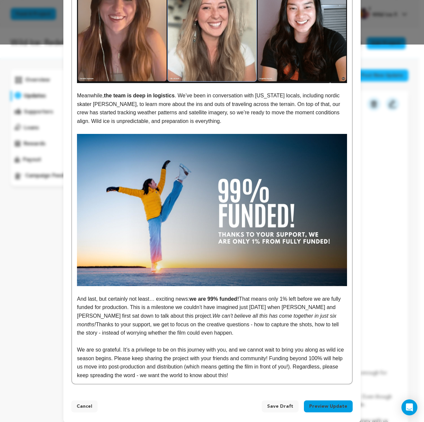
scroll to position [383, 0]
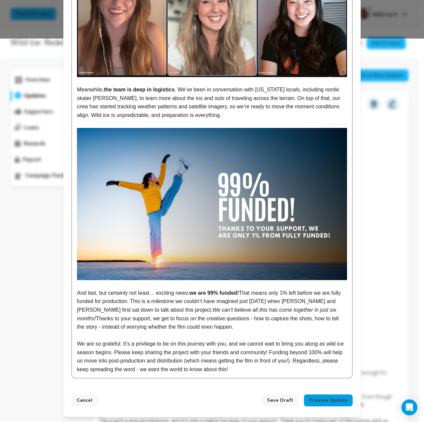
click at [193, 316] on p "And last, but certainly not least… exciting news: we are 99% funded! That means…" at bounding box center [212, 309] width 270 height 42
click at [152, 293] on p "And last, but certainly not least… exciting news: we are 99% funded! That means…" at bounding box center [212, 309] width 270 height 42
click at [229, 328] on p "And last, but certainly not least… exciting news: we are 99% funded! That means…" at bounding box center [212, 309] width 270 height 42
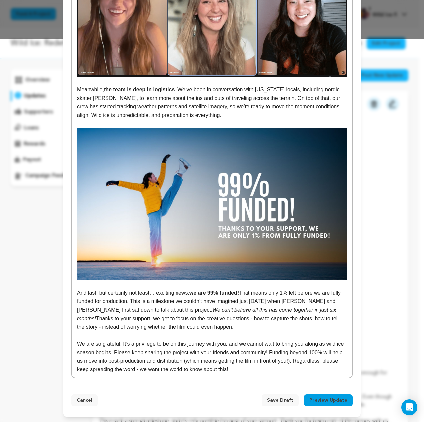
click at [229, 328] on p "And last, but certainly not least… exciting news: we are 99% funded! That means…" at bounding box center [212, 309] width 270 height 42
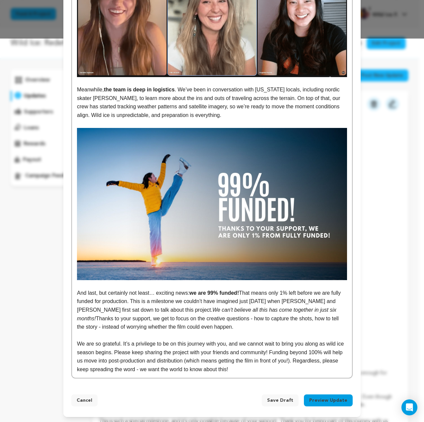
click at [224, 337] on p at bounding box center [212, 335] width 270 height 9
click at [238, 369] on p "We are so grateful. It’s a privilege to be on this journey with you, and we can…" at bounding box center [212, 356] width 270 height 34
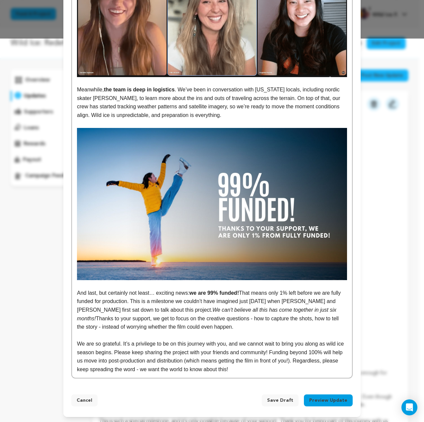
click at [332, 400] on button "Preview Update" at bounding box center [328, 400] width 49 height 12
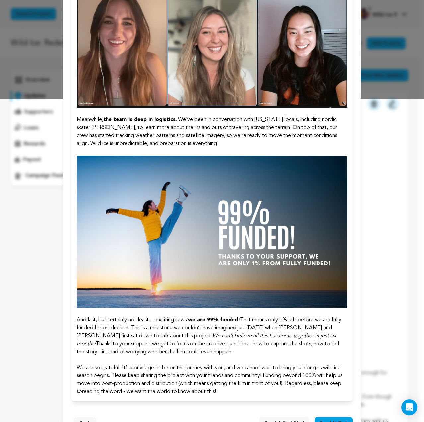
scroll to position [346, 0]
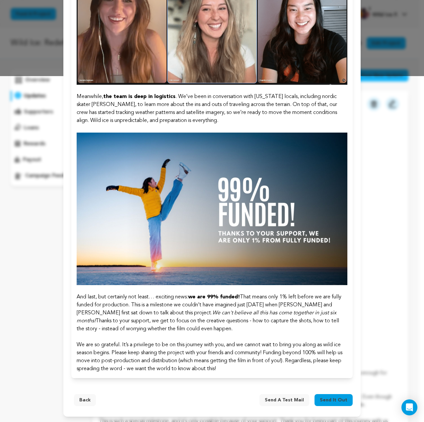
click at [293, 399] on span "Send a test mail" at bounding box center [284, 399] width 39 height 7
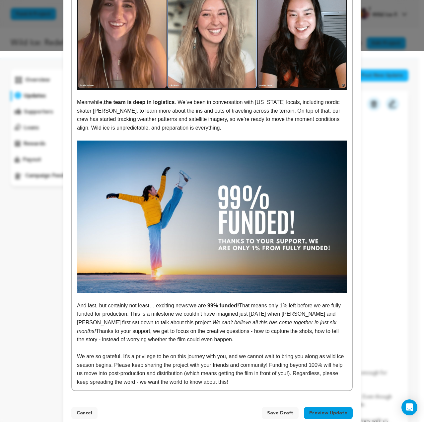
scroll to position [383, 0]
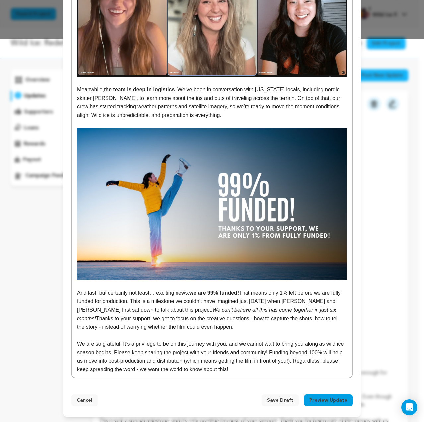
click at [333, 402] on button "Preview Update" at bounding box center [328, 400] width 49 height 12
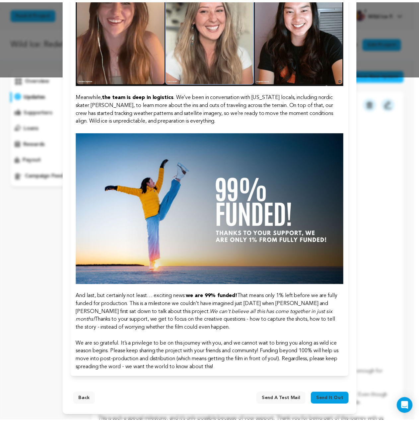
scroll to position [346, 0]
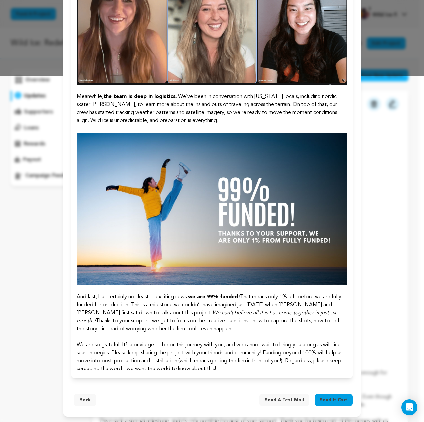
click at [330, 397] on span "Send it out" at bounding box center [334, 399] width 28 height 7
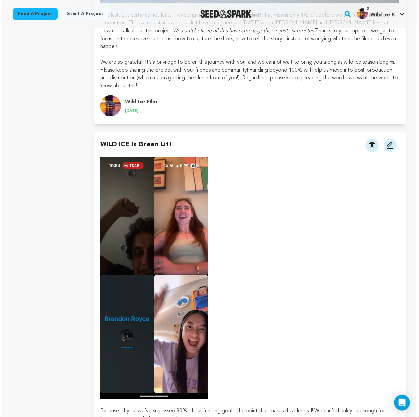
scroll to position [830, 0]
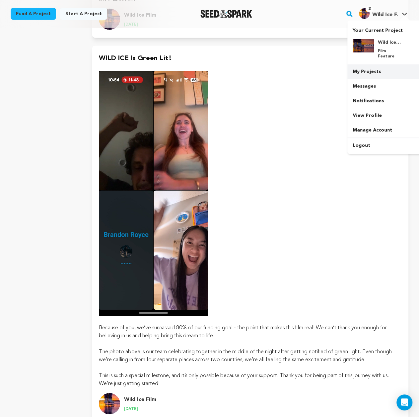
click at [357, 71] on link "My Projects" at bounding box center [385, 71] width 74 height 15
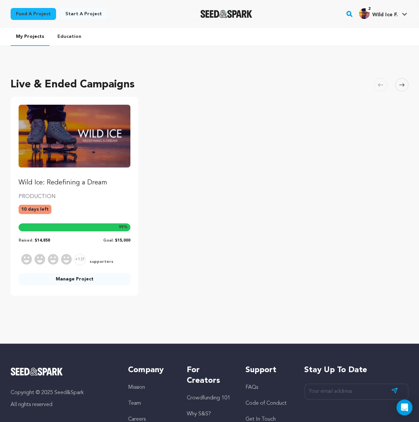
click at [37, 17] on link "Fund a project" at bounding box center [33, 14] width 45 height 12
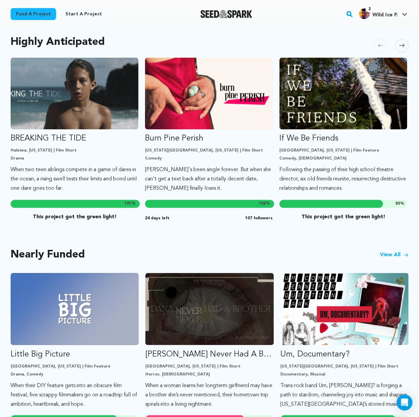
scroll to position [432, 0]
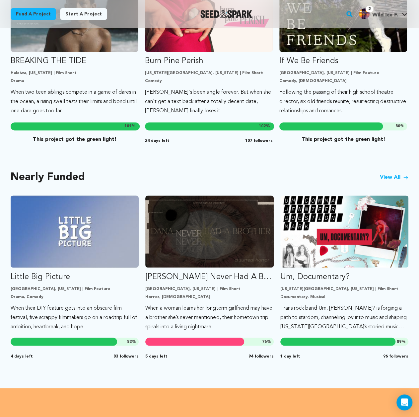
click at [386, 173] on link "View All" at bounding box center [394, 177] width 29 height 8
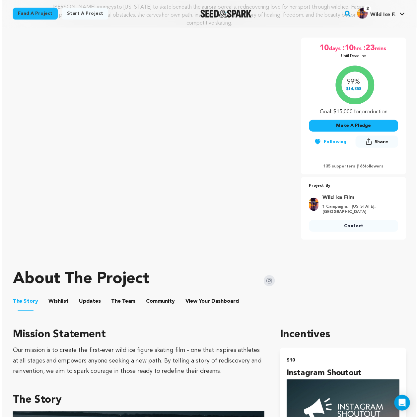
scroll to position [199, 0]
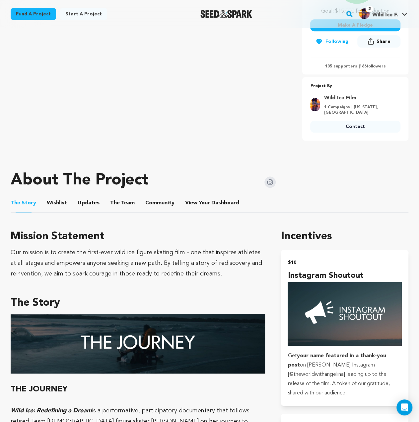
click at [152, 196] on button "Community" at bounding box center [160, 204] width 16 height 16
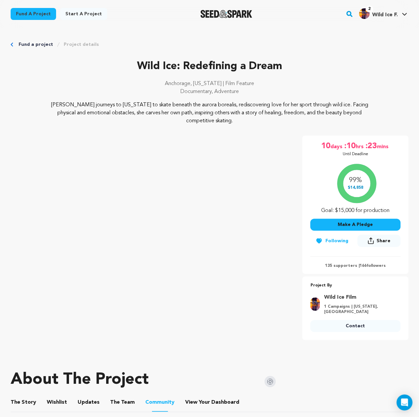
click at [383, 243] on span "Share" at bounding box center [384, 240] width 14 height 7
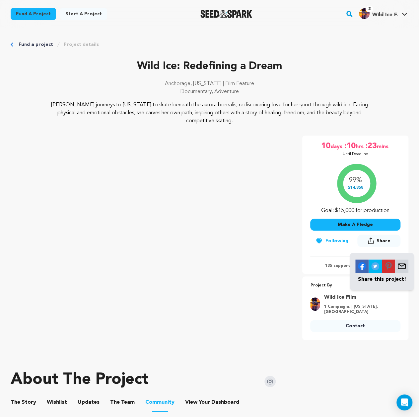
click at [356, 85] on p "Anchorage, Alaska | Film Feature" at bounding box center [210, 84] width 398 height 8
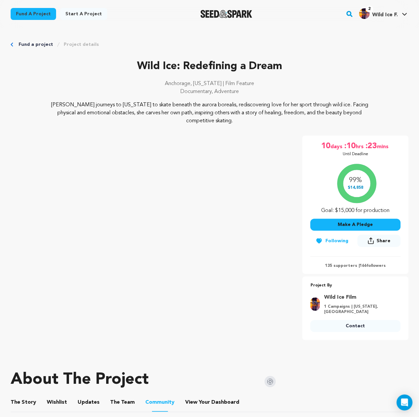
click at [189, 119] on p "Angelina Huang journeys to Alaska to skate beneath the aurora borealis, redisco…" at bounding box center [209, 113] width 318 height 24
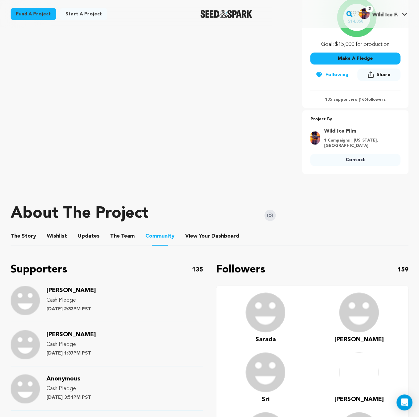
click at [28, 229] on button "The Story" at bounding box center [24, 237] width 16 height 16
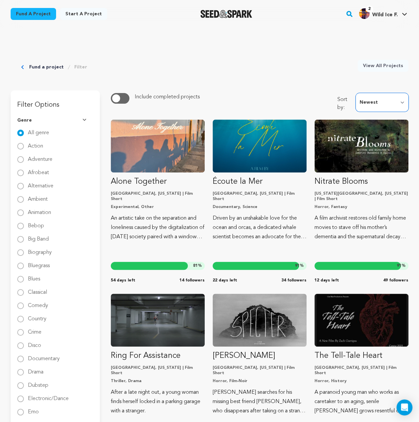
click at [374, 104] on select "Newest Most Popular Most Funded Trending Now Ending Now Amount Raised" at bounding box center [382, 102] width 53 height 19
select select "most_funded"
click at [358, 93] on select "Newest Most Popular Most Funded Trending Now Ending Now Amount Raised" at bounding box center [382, 102] width 53 height 19
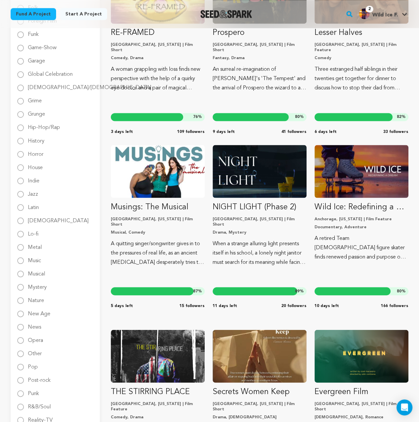
scroll to position [498, 0]
